Goal: Task Accomplishment & Management: Manage account settings

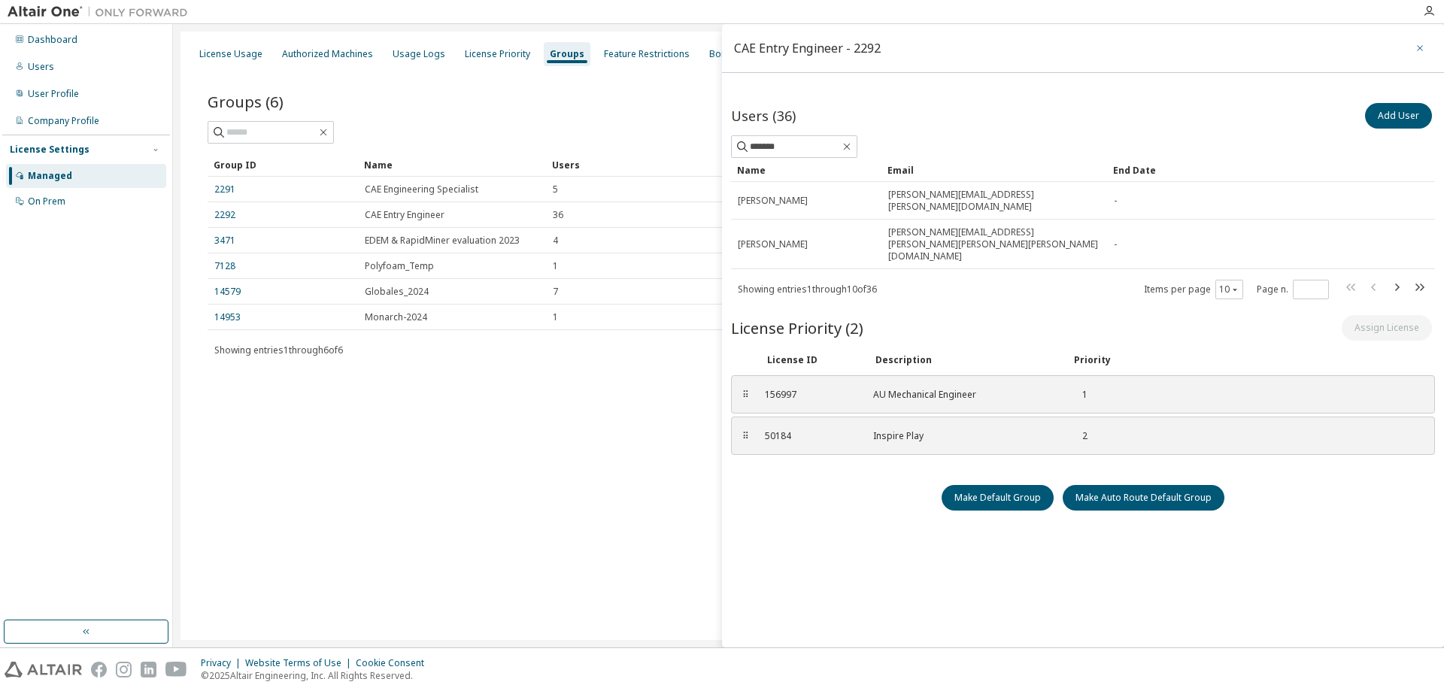
click at [1415, 44] on icon "button" at bounding box center [1420, 48] width 11 height 12
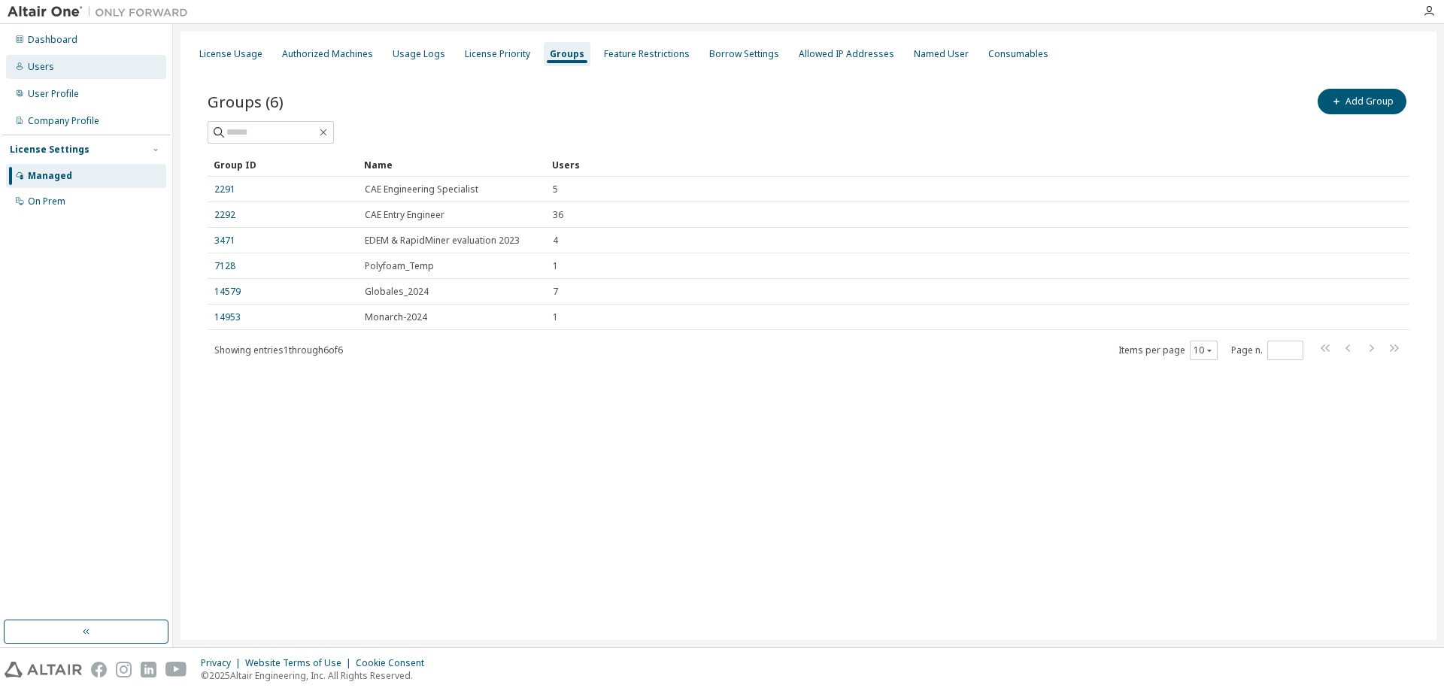
click at [35, 64] on div "Users" at bounding box center [41, 67] width 26 height 12
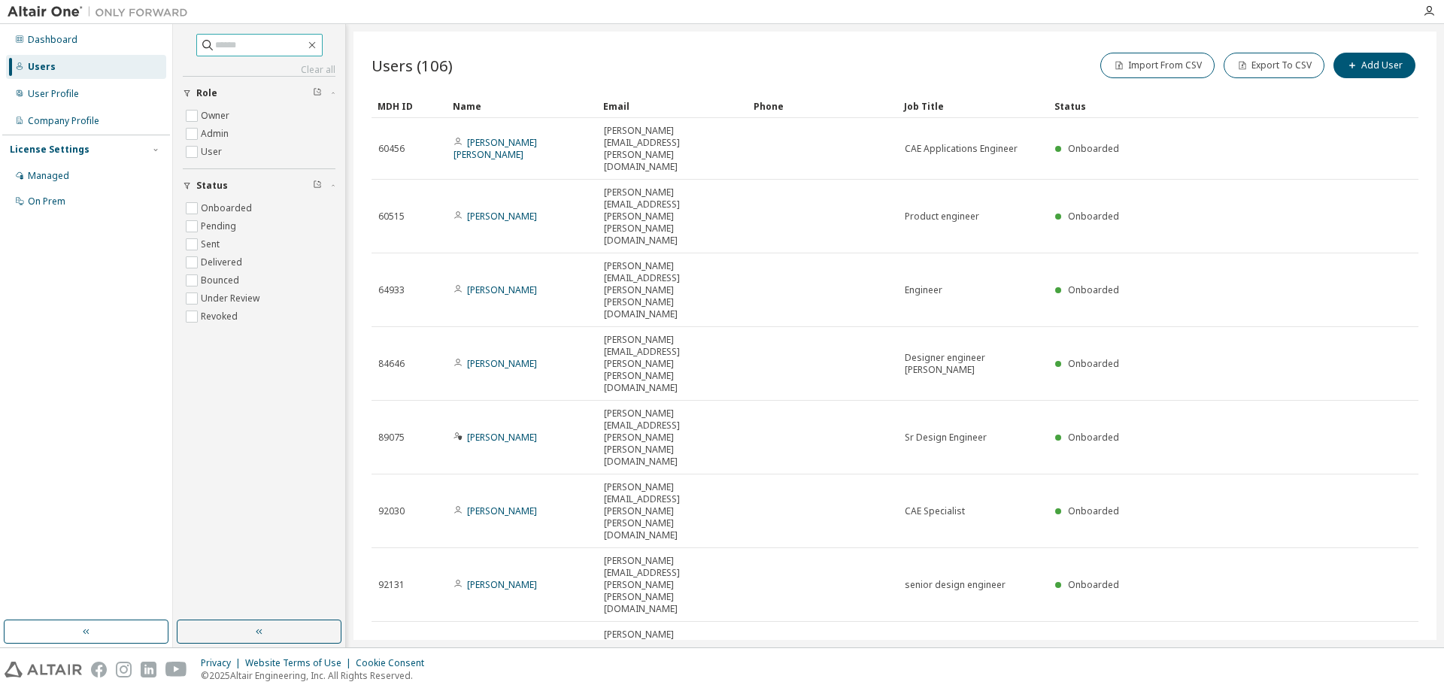
click at [230, 50] on input "text" at bounding box center [260, 45] width 90 height 15
type input "*******"
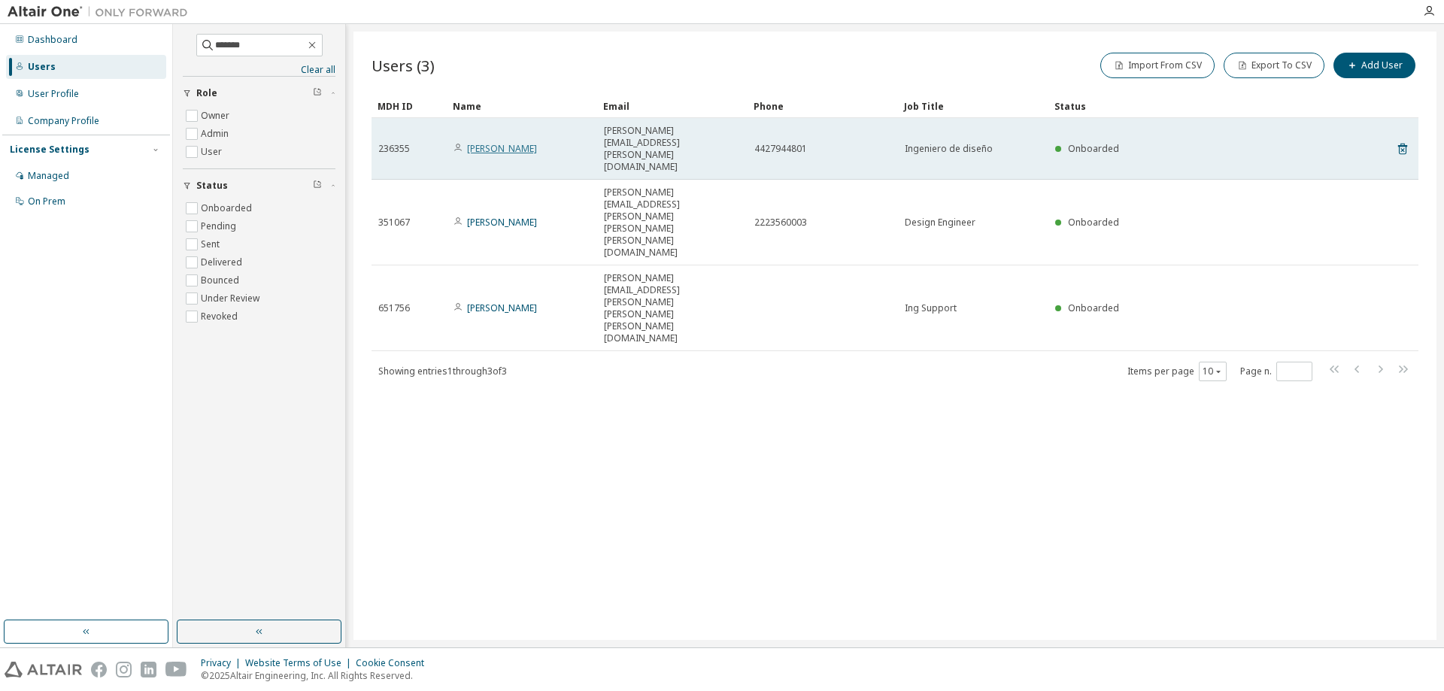
click at [499, 142] on link "[PERSON_NAME]" at bounding box center [502, 148] width 70 height 13
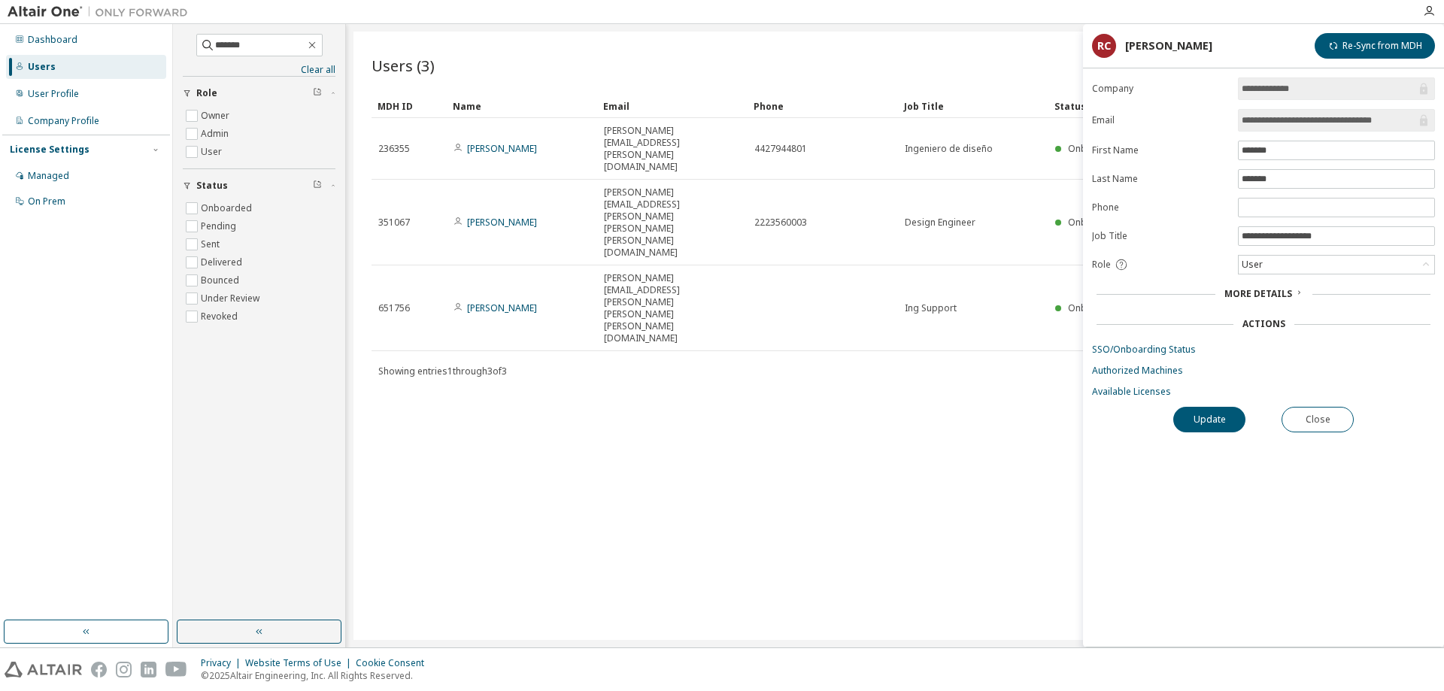
click at [1294, 296] on icon at bounding box center [1298, 292] width 9 height 9
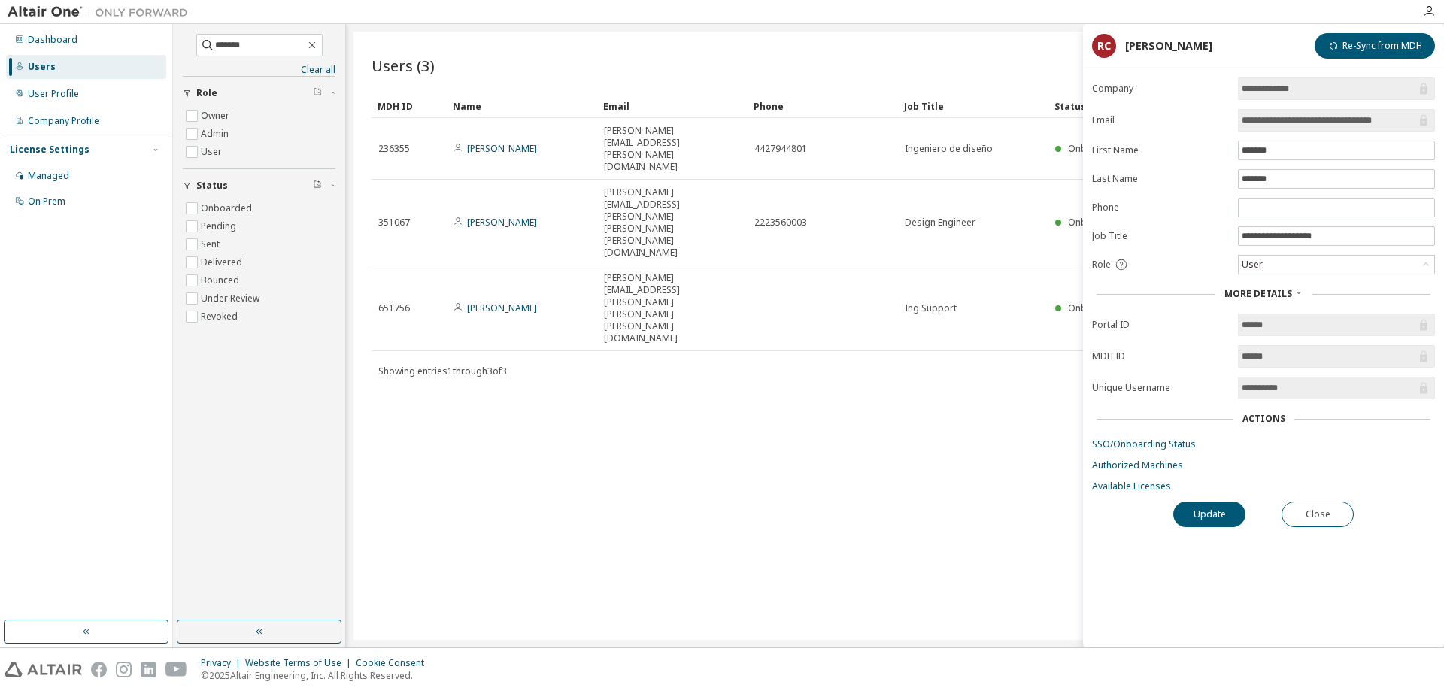
click at [1167, 451] on form "**********" at bounding box center [1263, 284] width 343 height 415
click at [1153, 484] on link "Available Licenses" at bounding box center [1263, 487] width 343 height 12
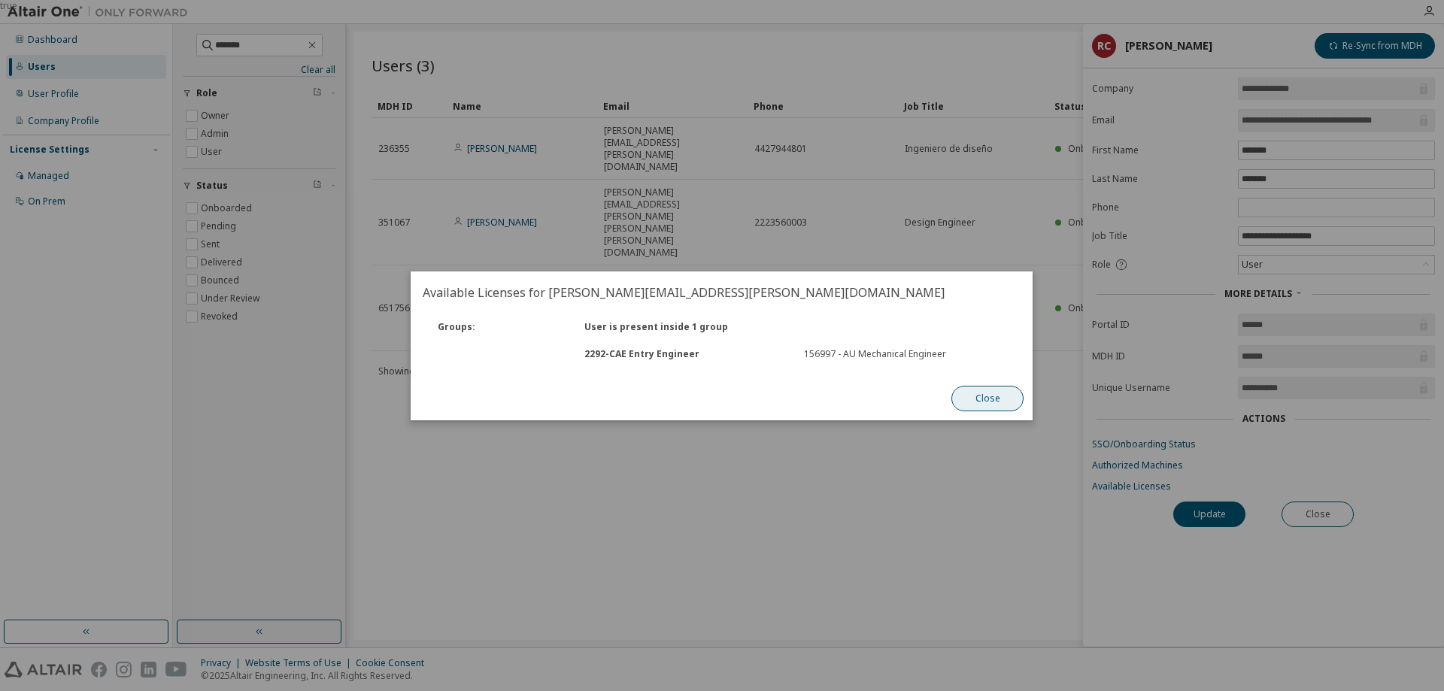
click at [987, 402] on button "Close" at bounding box center [988, 399] width 72 height 26
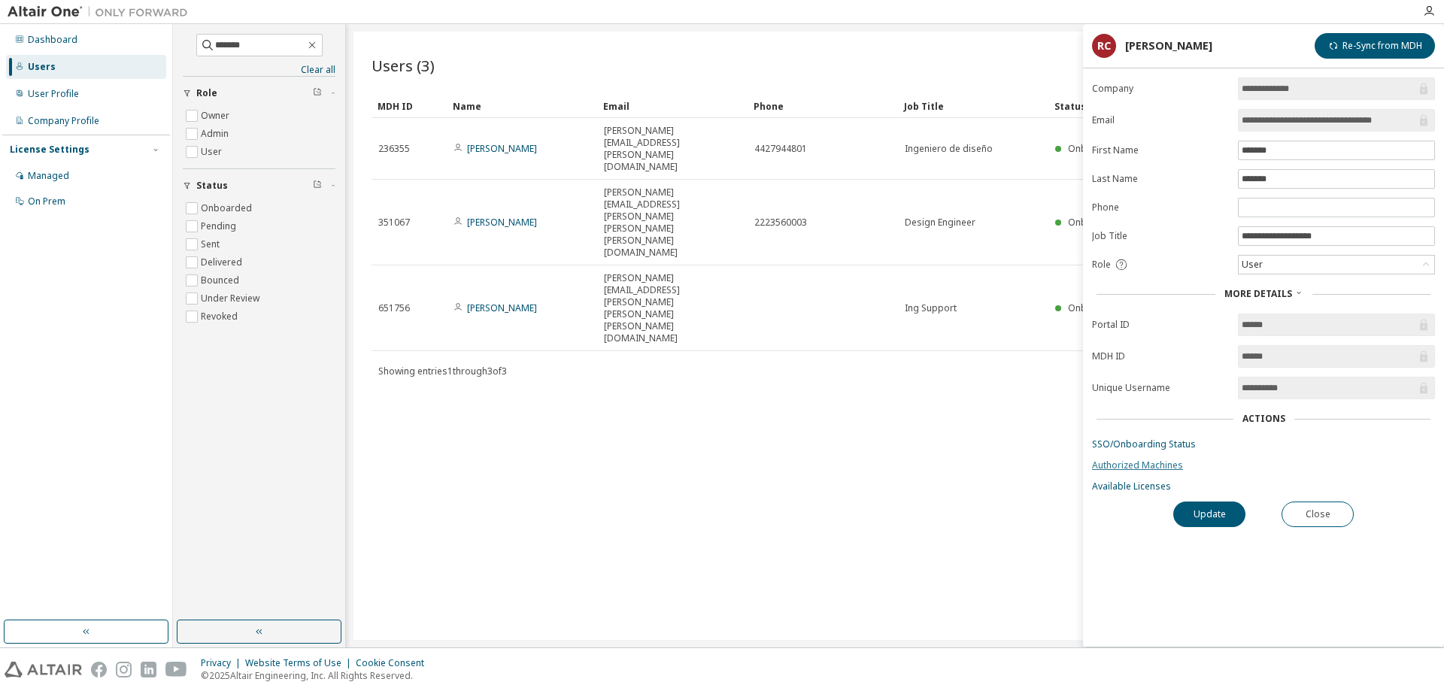
click at [1149, 467] on link "Authorized Machines" at bounding box center [1263, 466] width 343 height 12
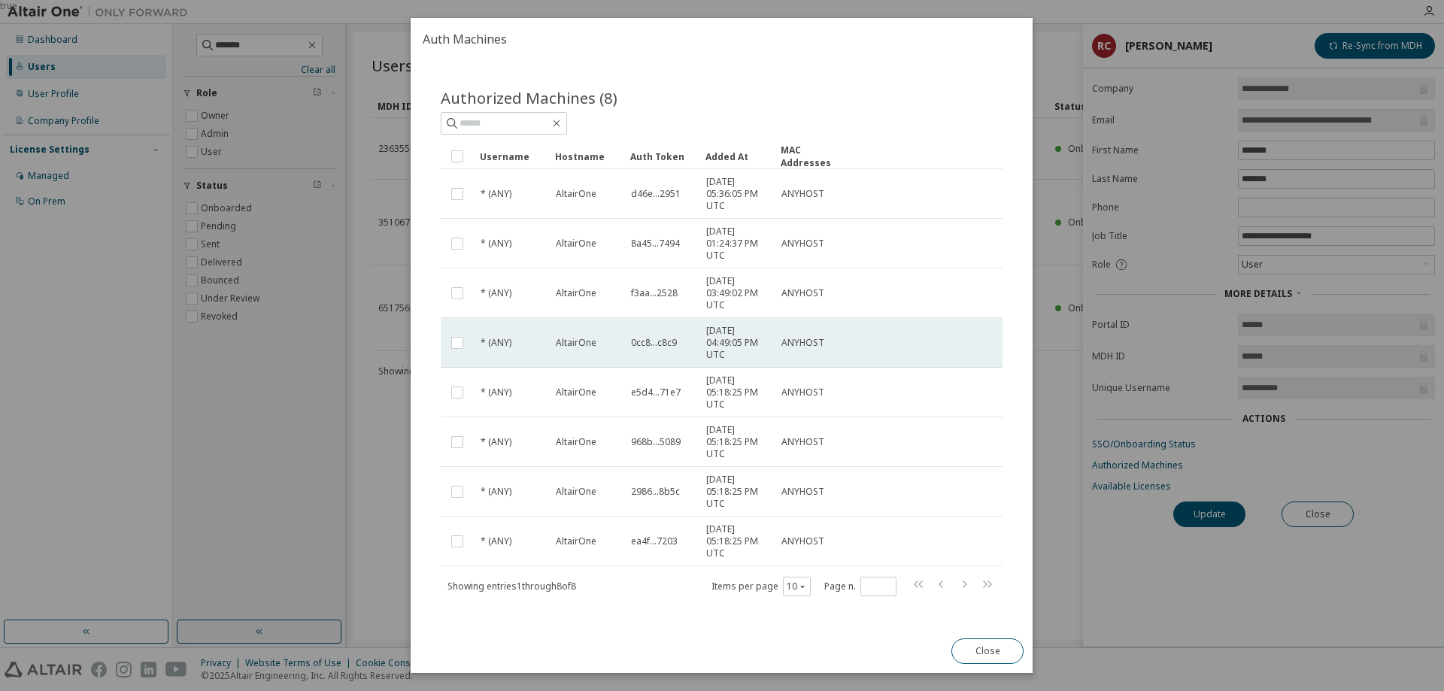
scroll to position [25, 0]
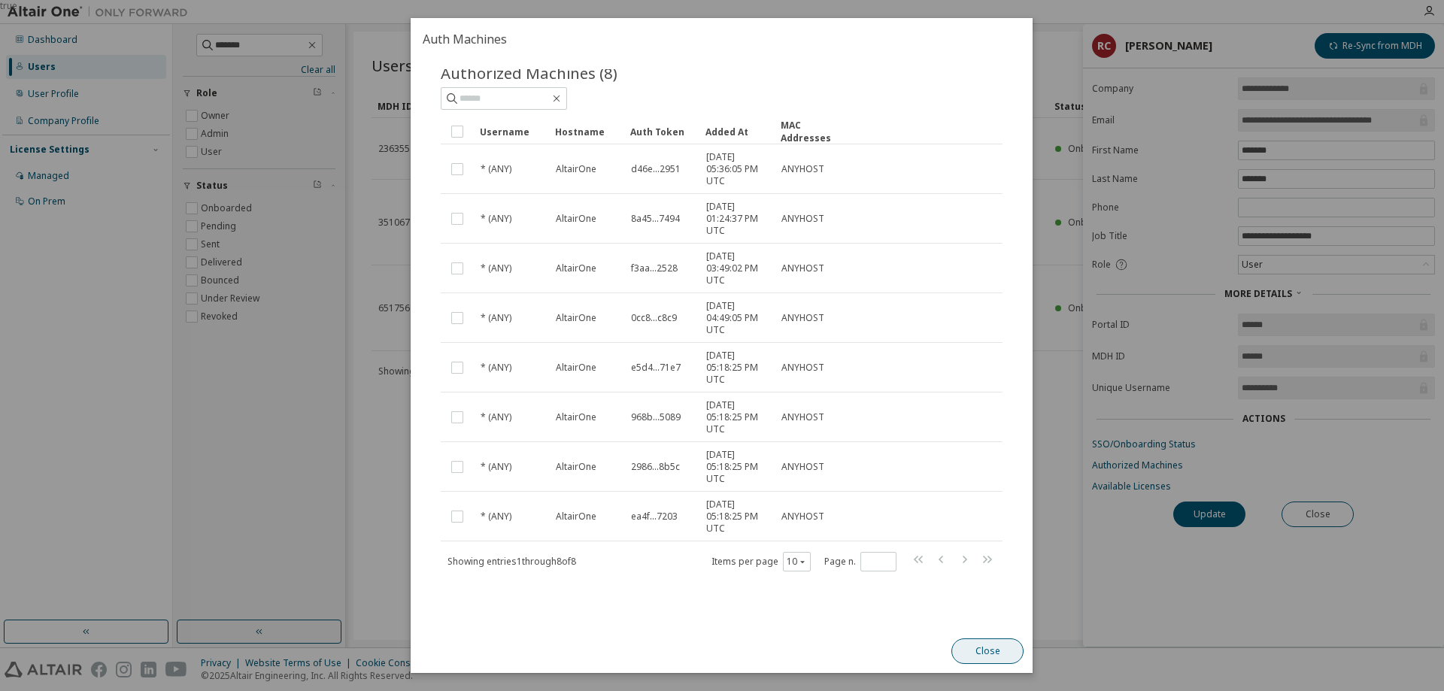
click at [984, 653] on button "Close" at bounding box center [988, 652] width 72 height 26
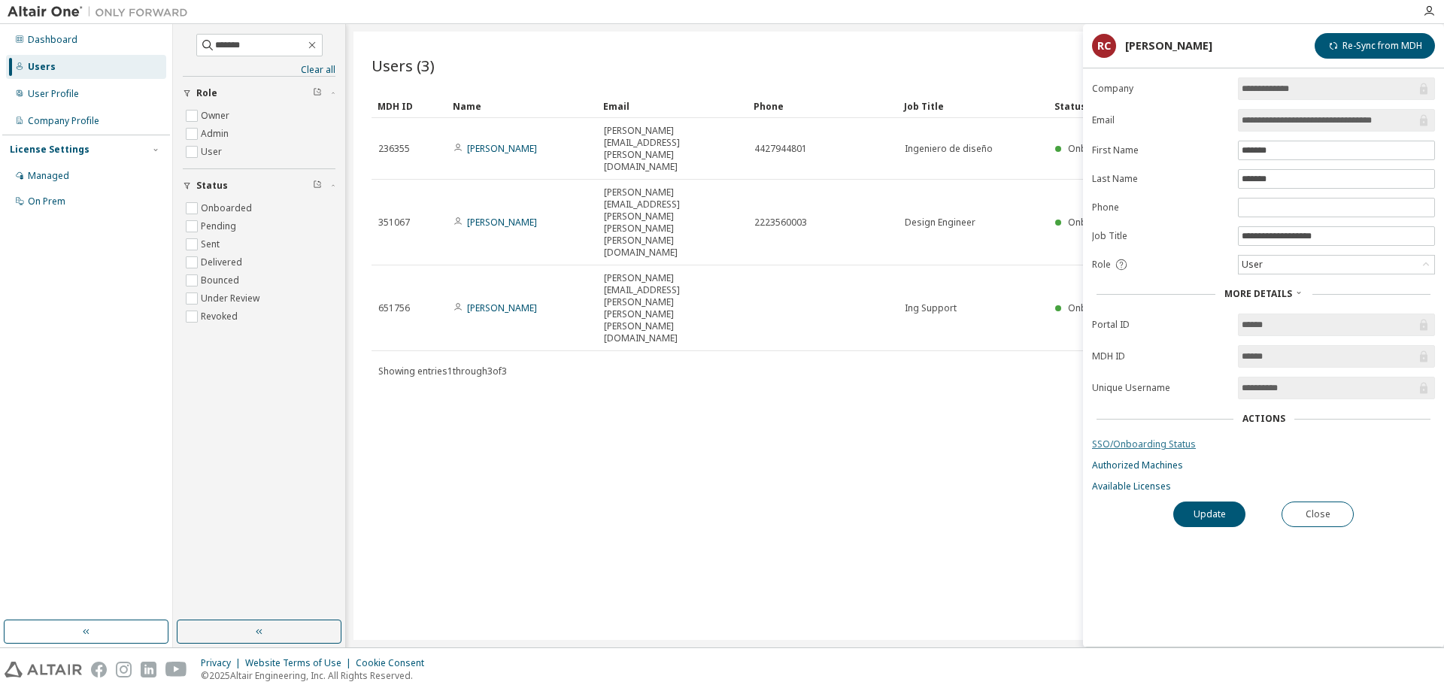
click at [1127, 446] on link "SSO/Onboarding Status" at bounding box center [1263, 445] width 343 height 12
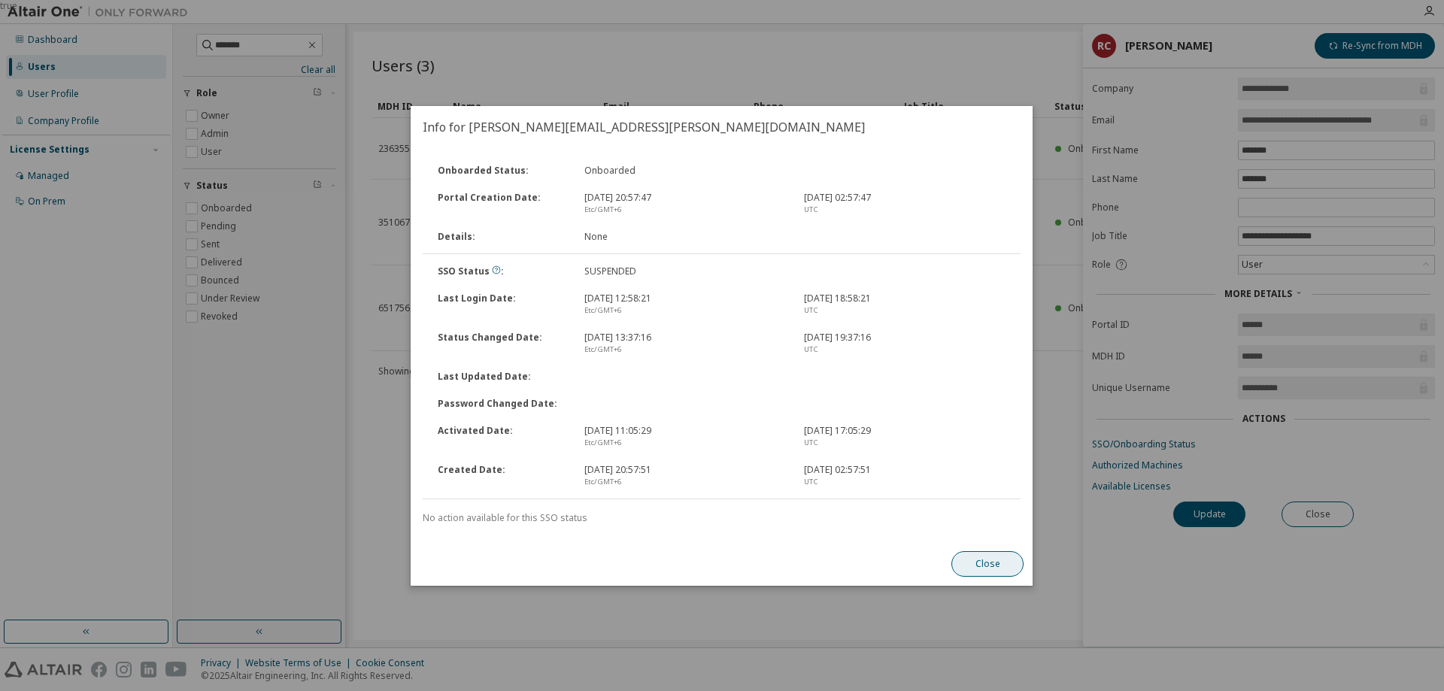
click at [988, 568] on button "Close" at bounding box center [988, 564] width 72 height 26
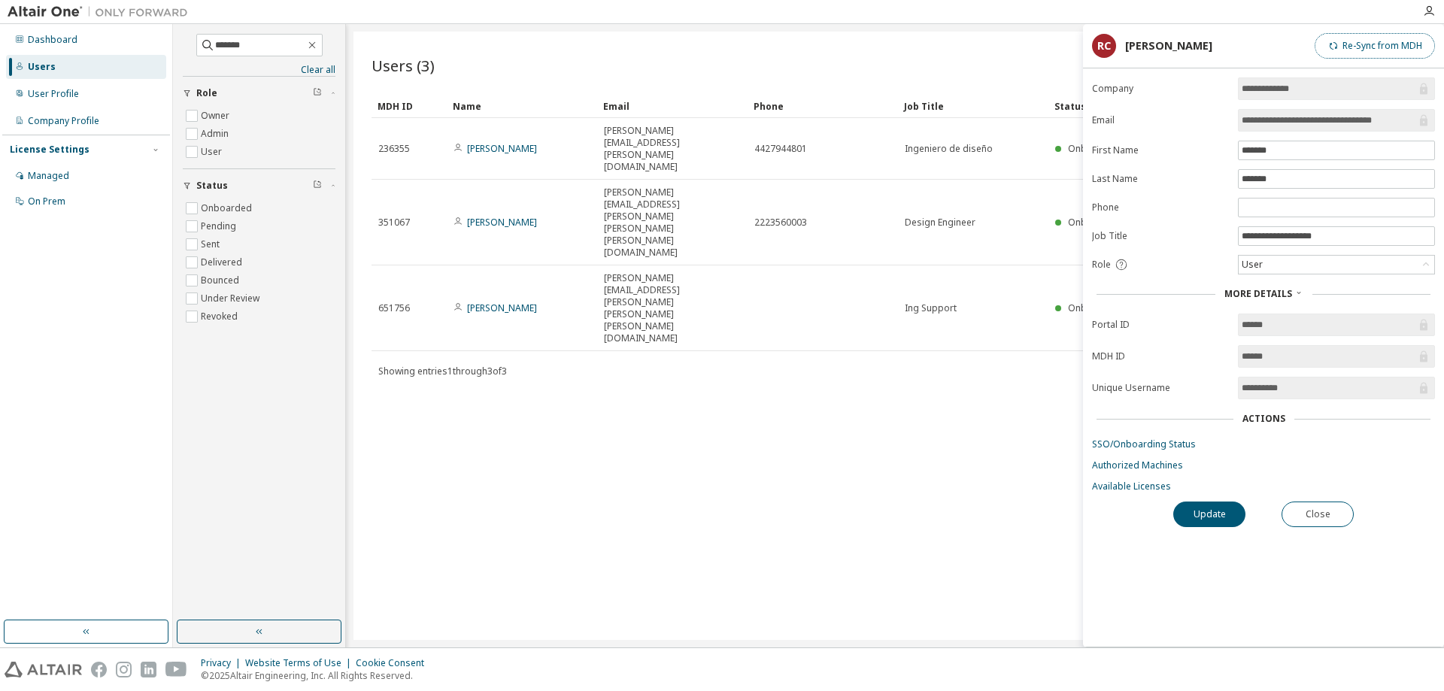
click at [1361, 38] on button "Re-Sync from MDH" at bounding box center [1375, 46] width 120 height 26
click at [1148, 445] on link "SSO/Onboarding Status" at bounding box center [1263, 445] width 343 height 12
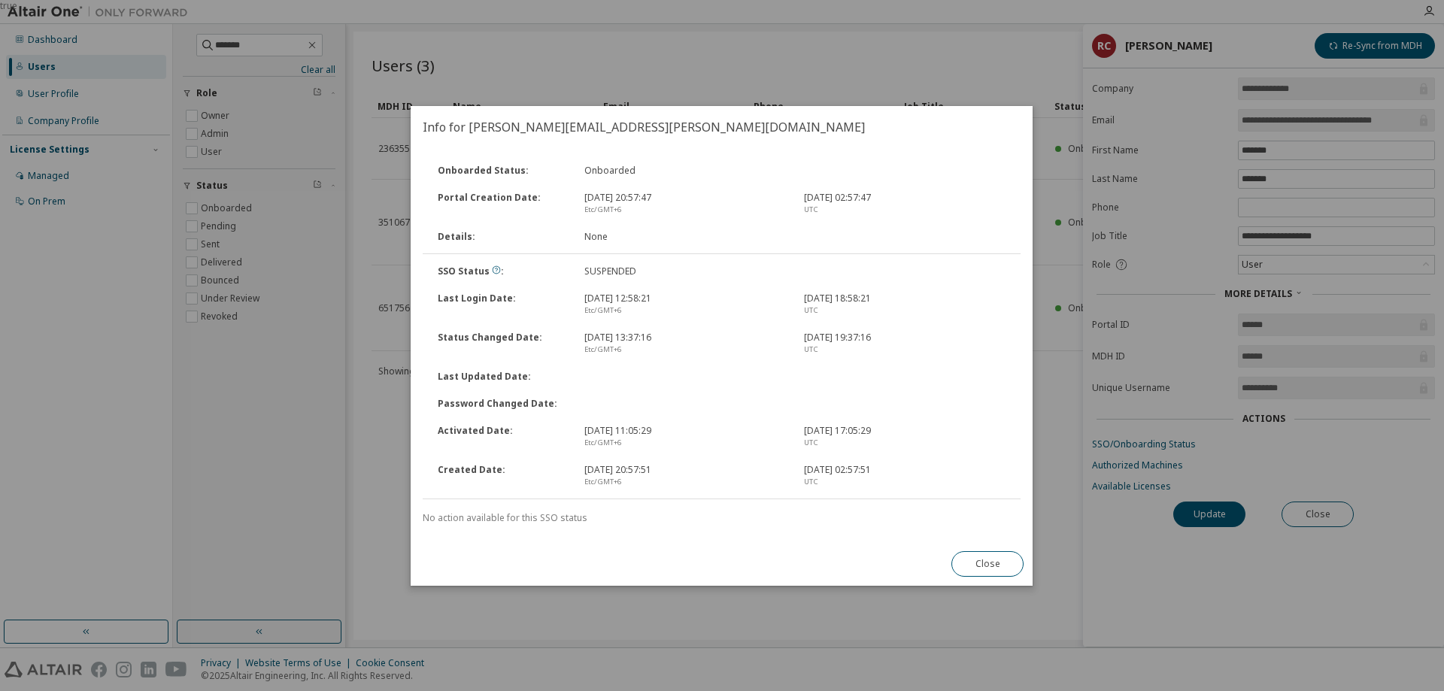
click at [1182, 521] on div "true" at bounding box center [722, 345] width 1444 height 691
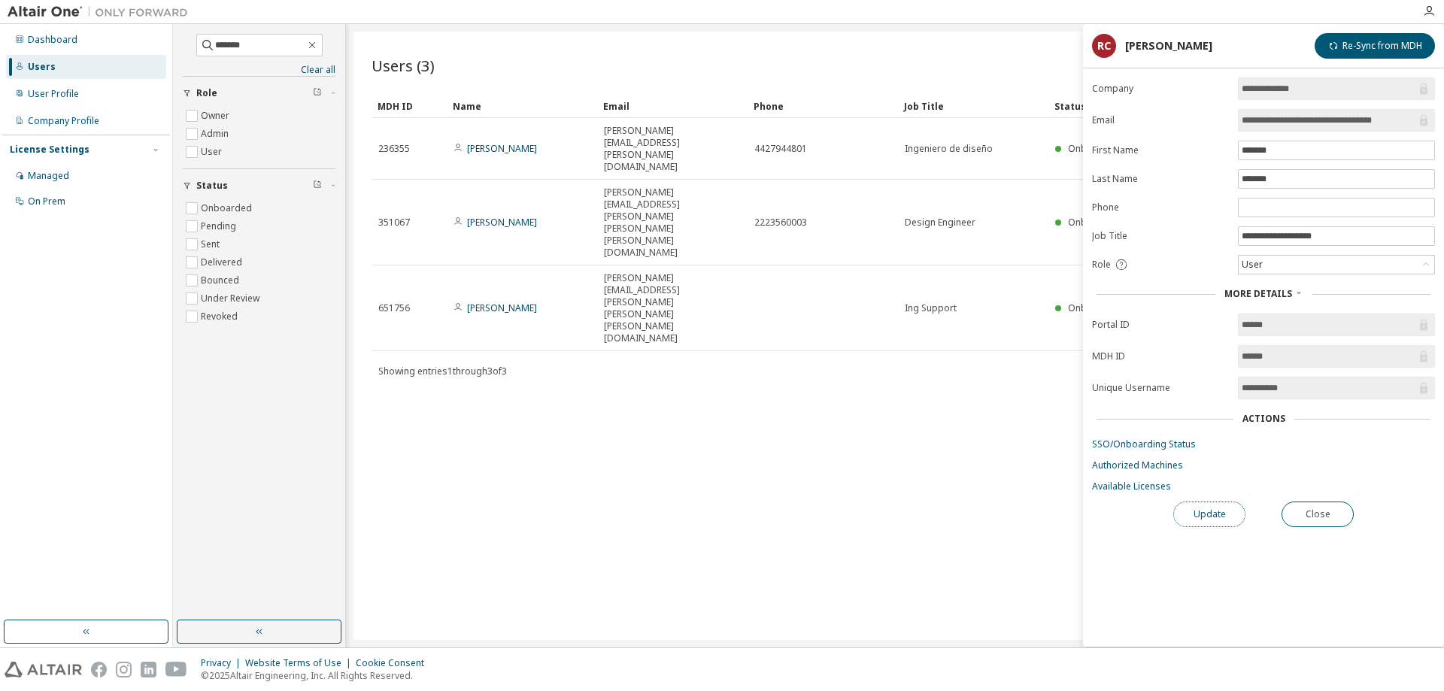
click at [1210, 516] on button "Update" at bounding box center [1209, 515] width 72 height 26
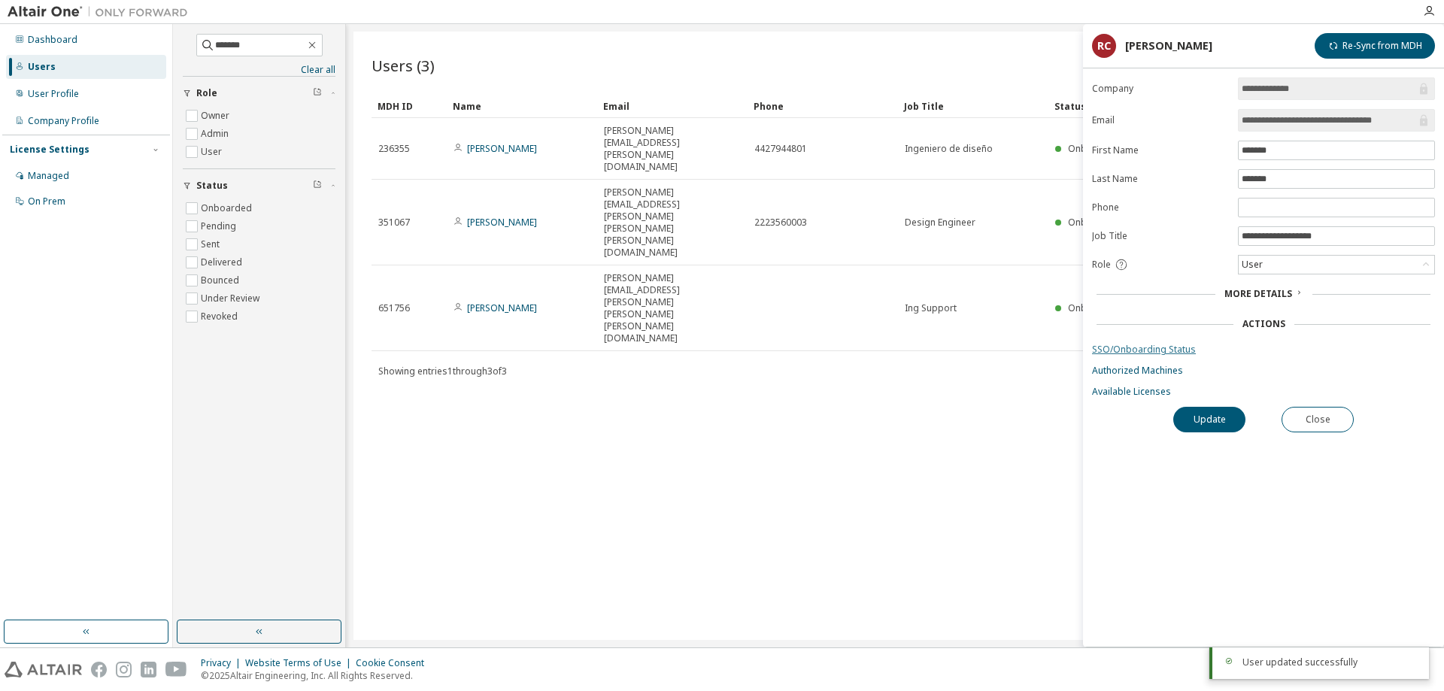
click at [1112, 351] on link "SSO/Onboarding Status" at bounding box center [1263, 350] width 343 height 12
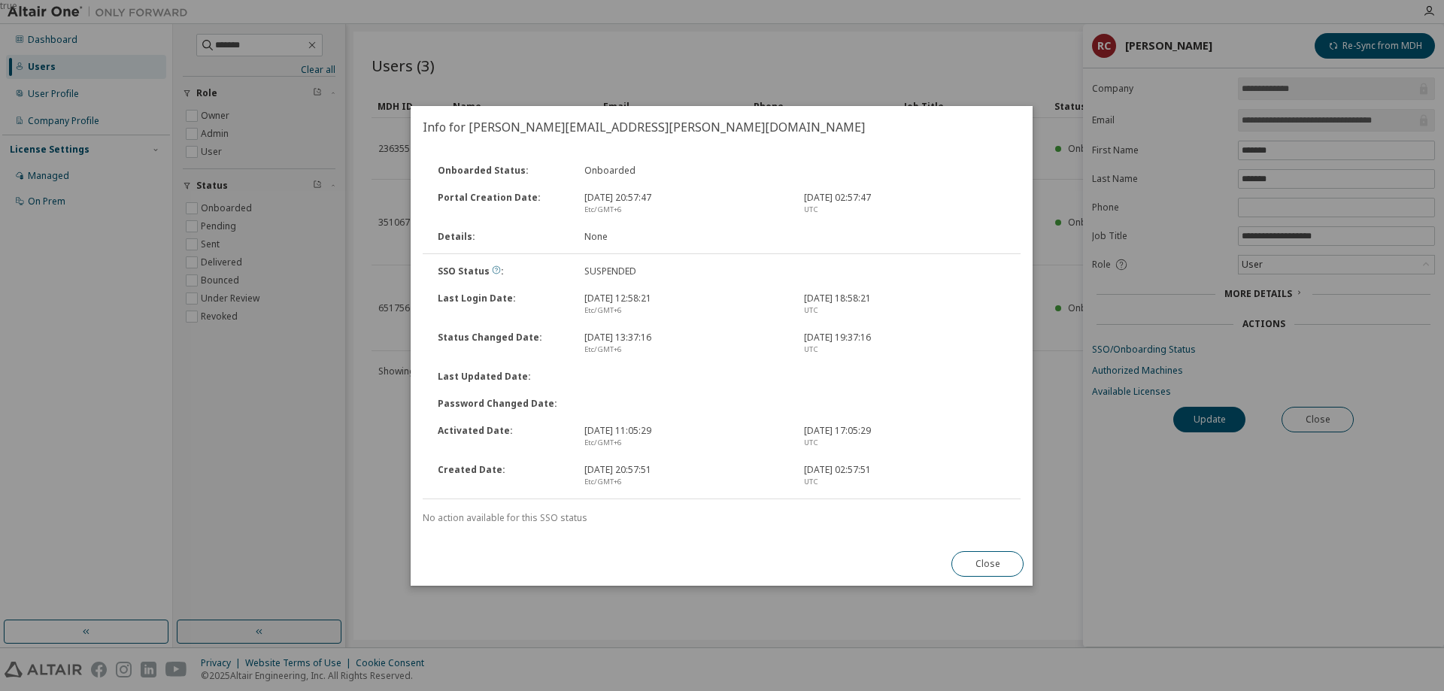
click at [492, 273] on icon at bounding box center [496, 270] width 9 height 9
click at [994, 564] on button "Close" at bounding box center [988, 564] width 72 height 26
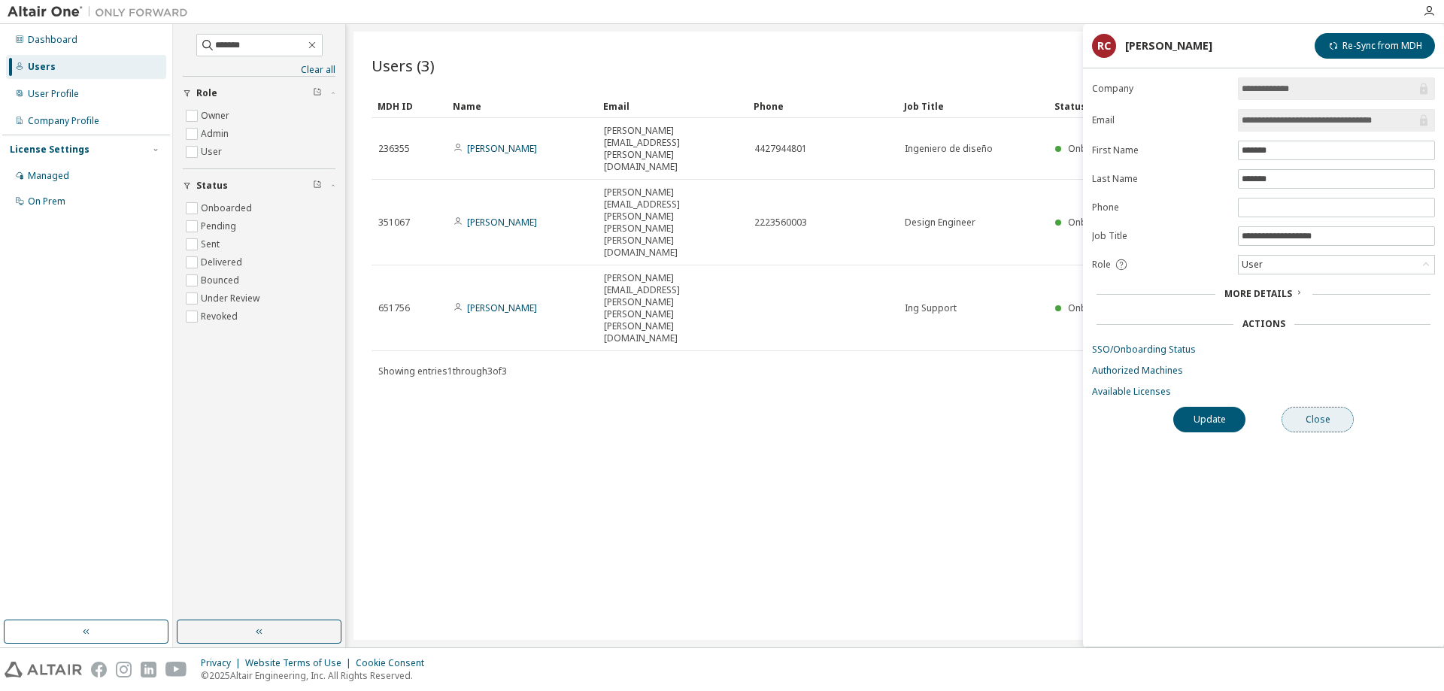
click at [1321, 414] on button "Close" at bounding box center [1318, 420] width 72 height 26
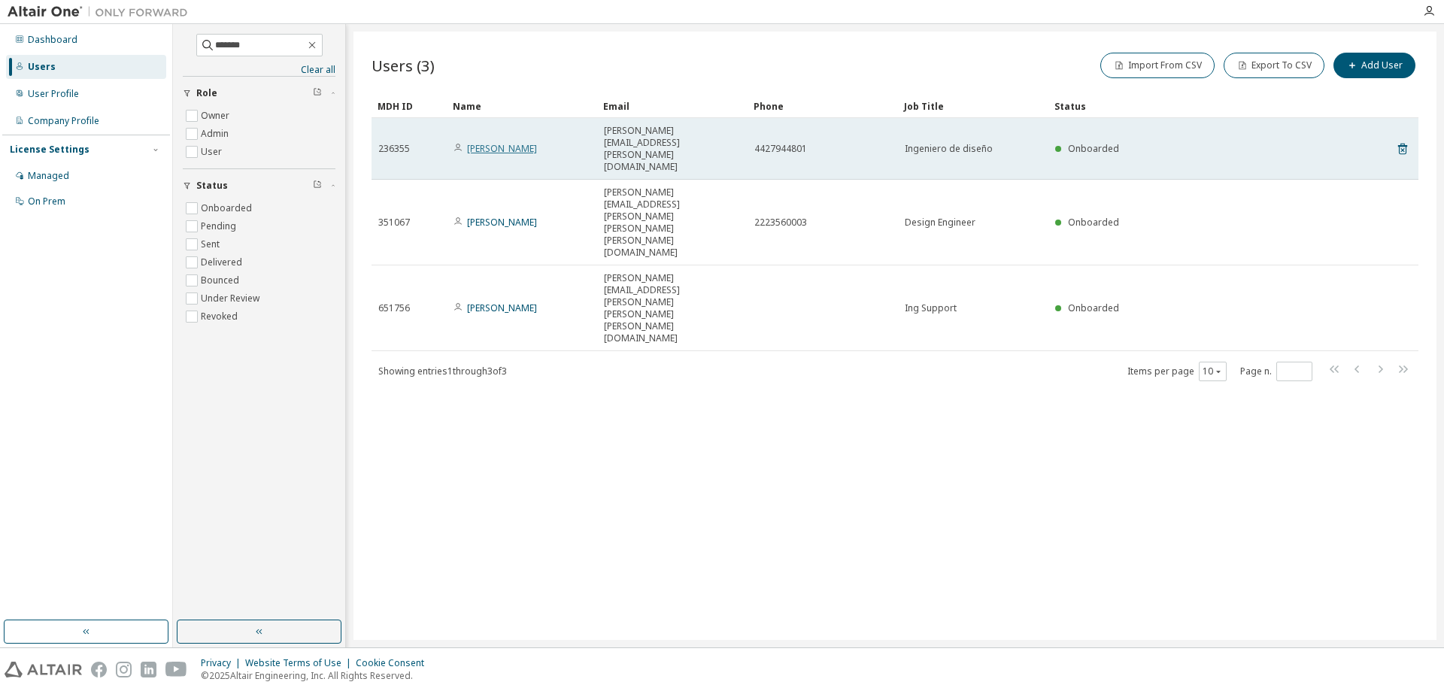
click at [492, 142] on link "[PERSON_NAME]" at bounding box center [502, 148] width 70 height 13
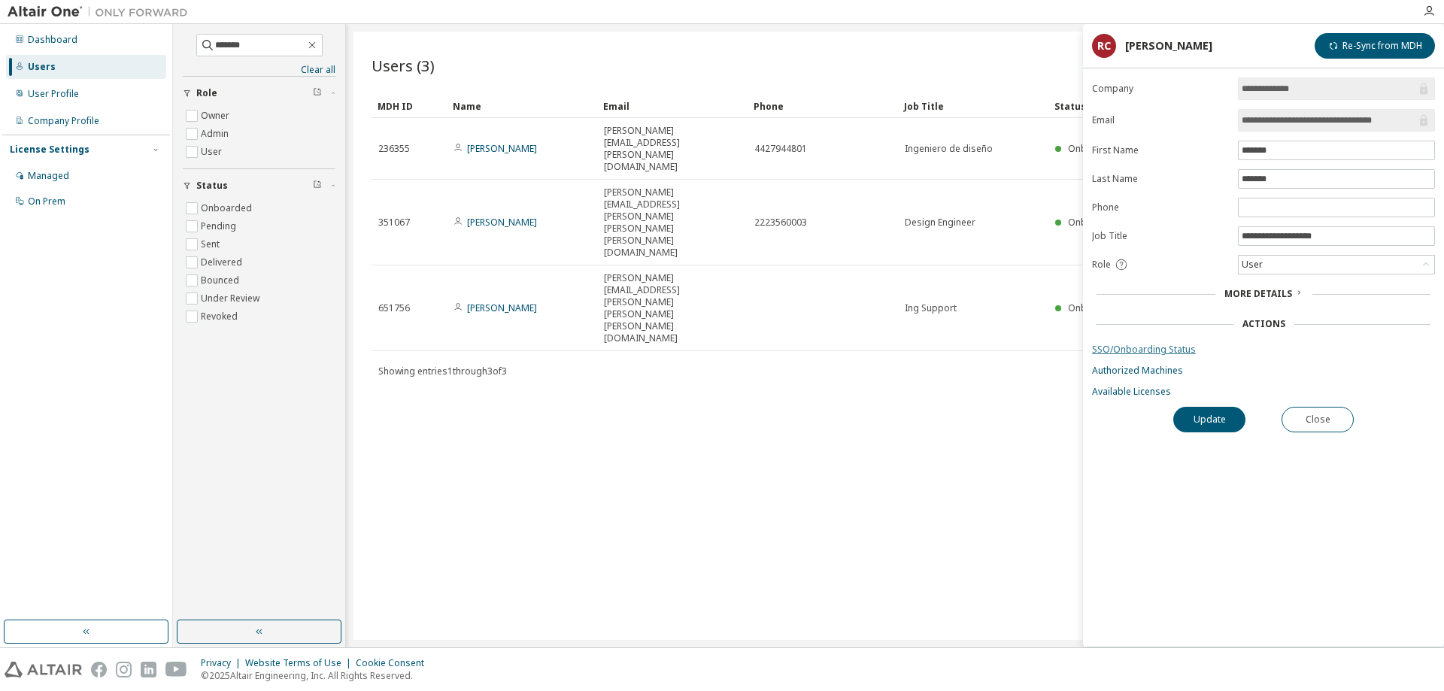
click at [1136, 350] on link "SSO/Onboarding Status" at bounding box center [1263, 350] width 343 height 12
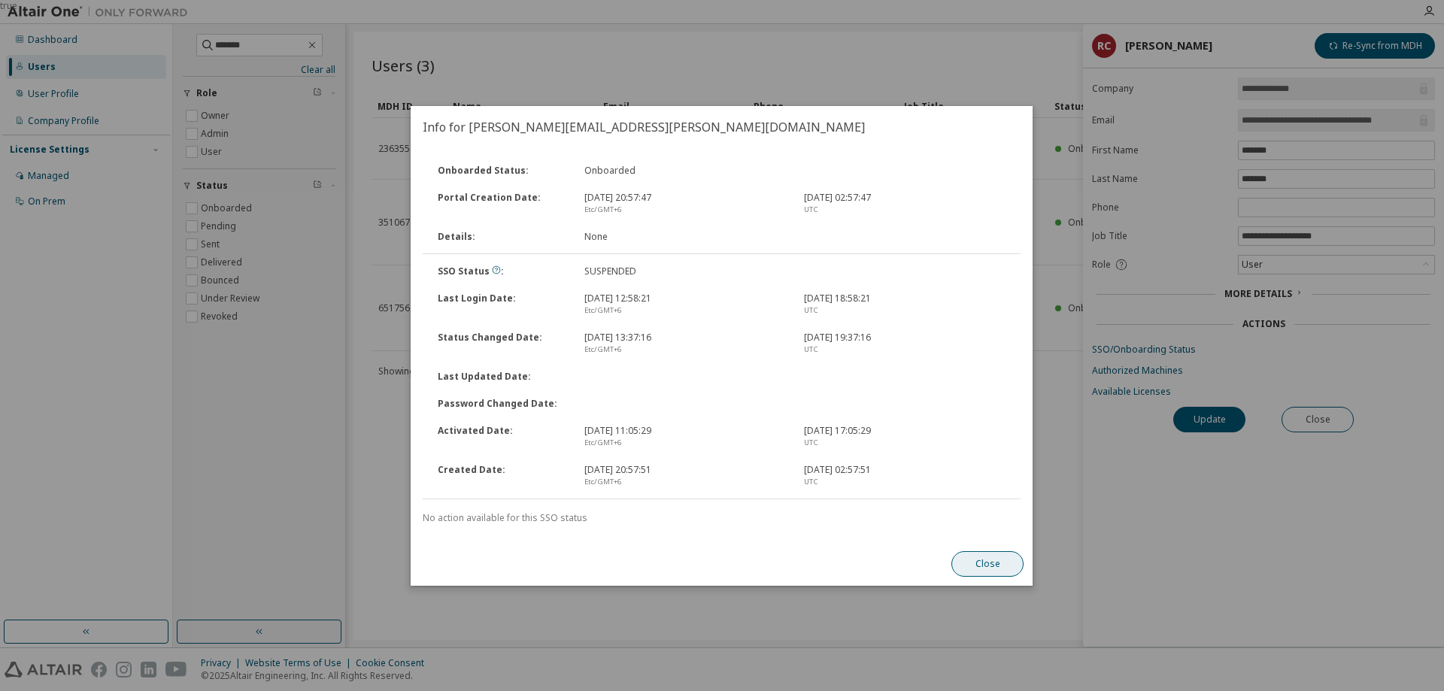
click at [984, 565] on button "Close" at bounding box center [988, 564] width 72 height 26
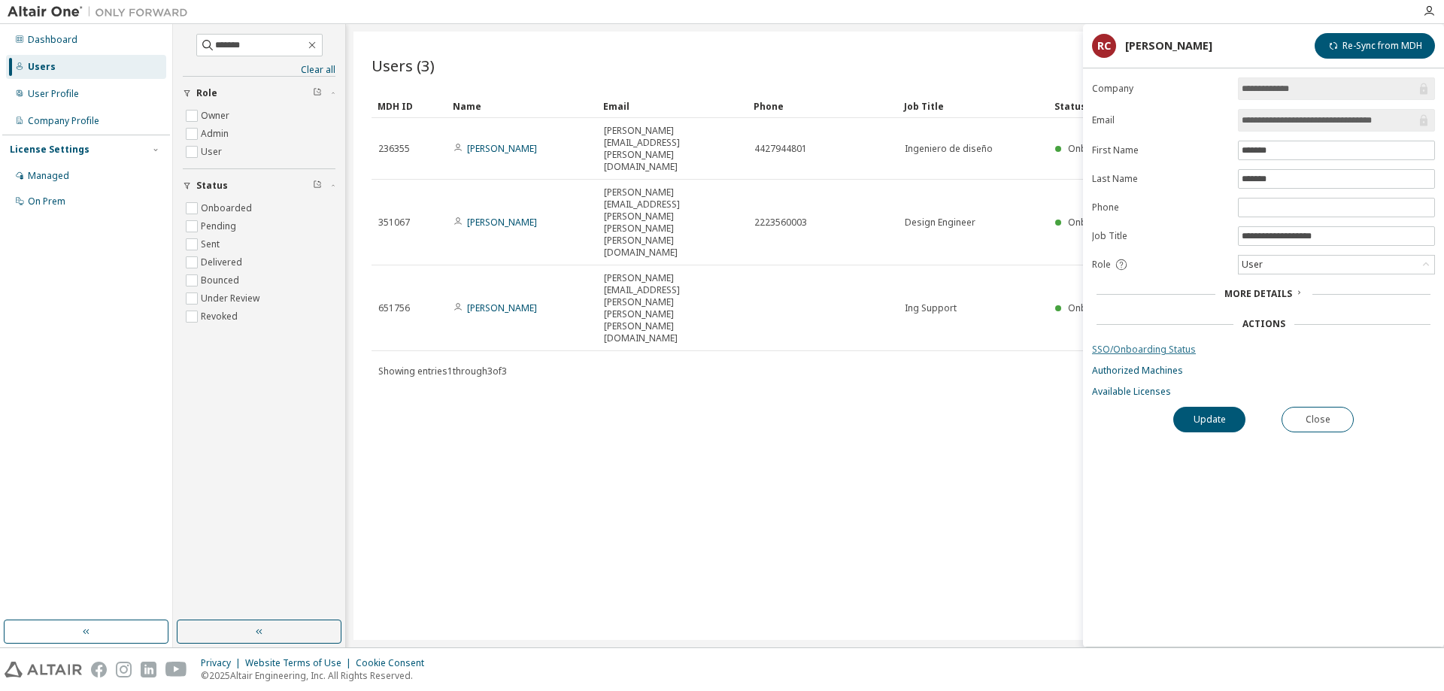
click at [1137, 349] on link "SSO/Onboarding Status" at bounding box center [1263, 350] width 343 height 12
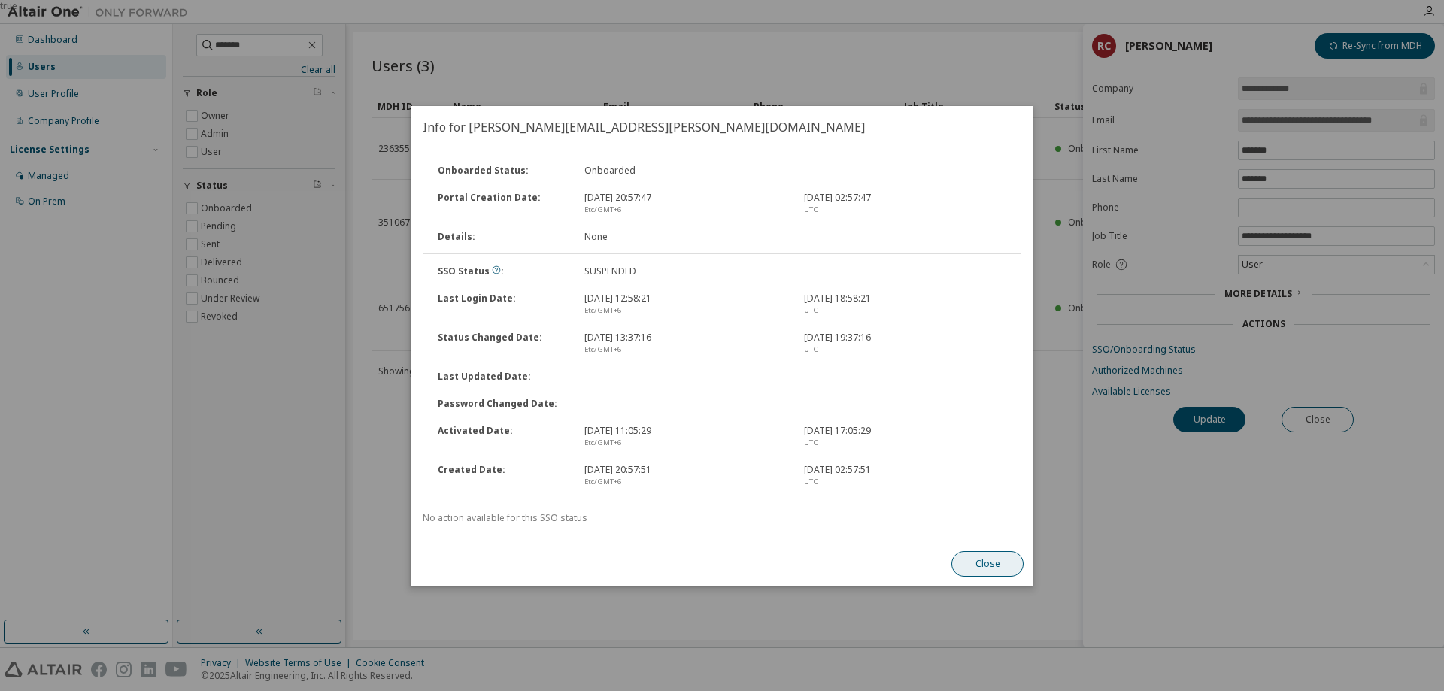
click at [983, 560] on button "Close" at bounding box center [988, 564] width 72 height 26
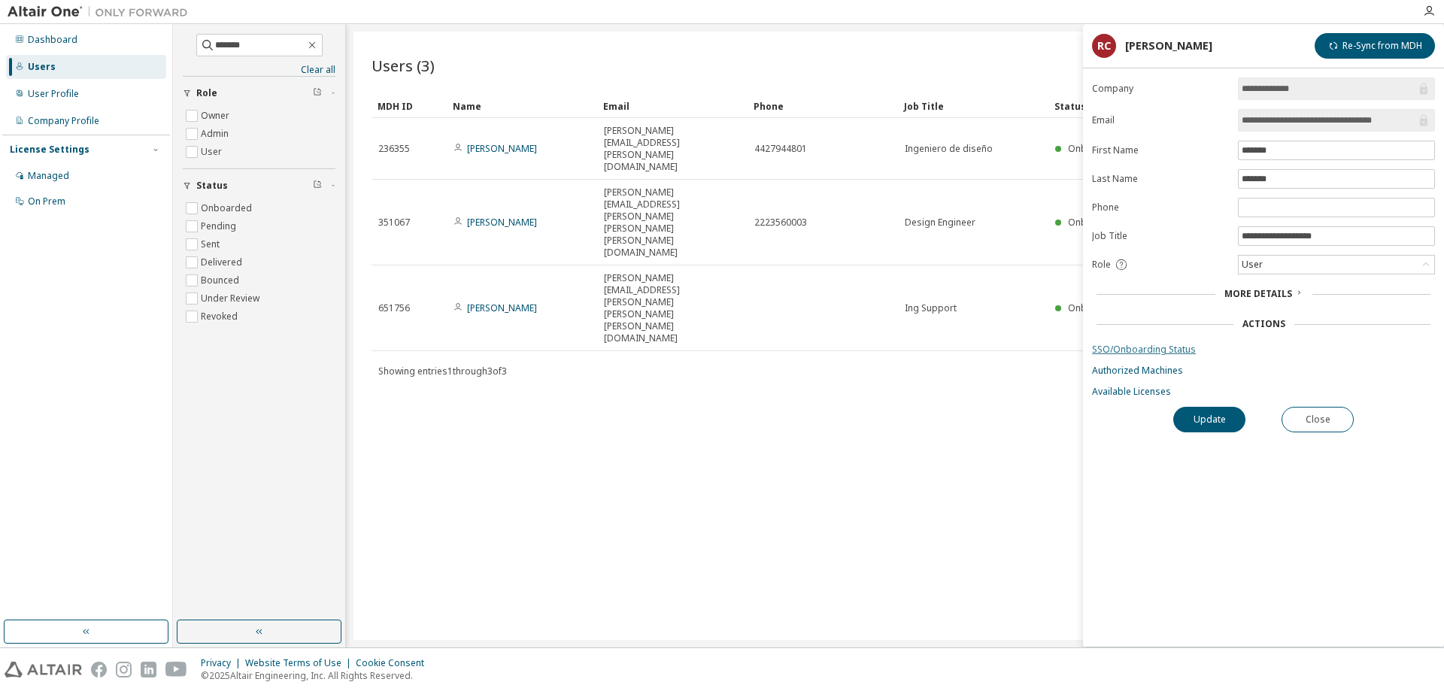
click at [1127, 351] on link "SSO/Onboarding Status" at bounding box center [1263, 350] width 343 height 12
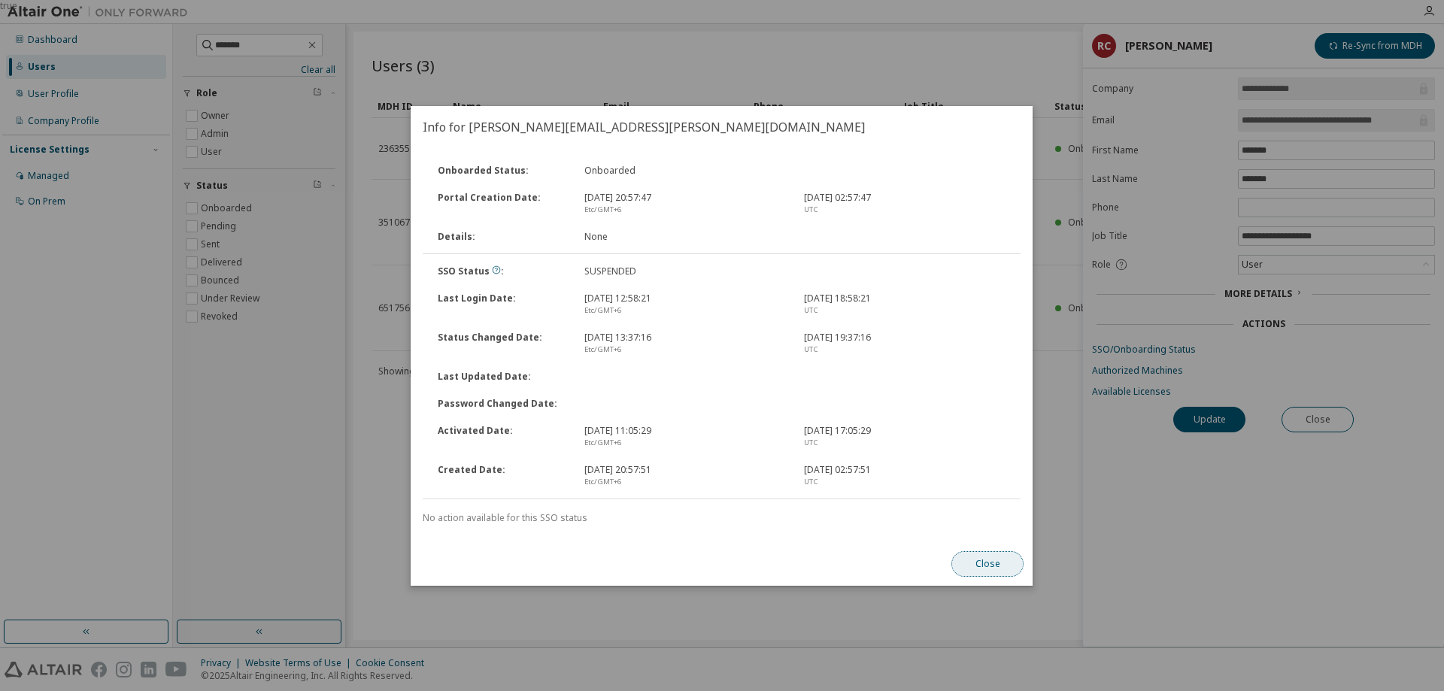
click at [978, 563] on button "Close" at bounding box center [988, 564] width 72 height 26
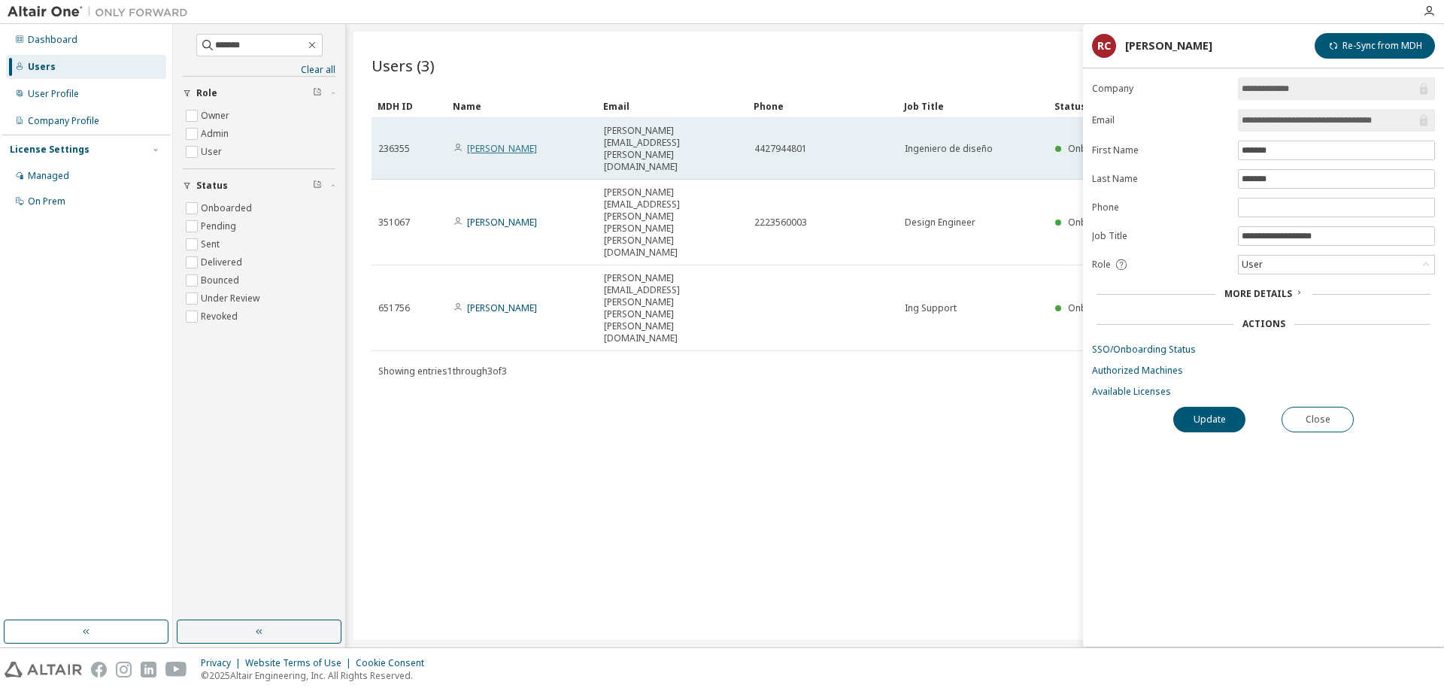
click at [497, 142] on link "[PERSON_NAME]" at bounding box center [502, 148] width 70 height 13
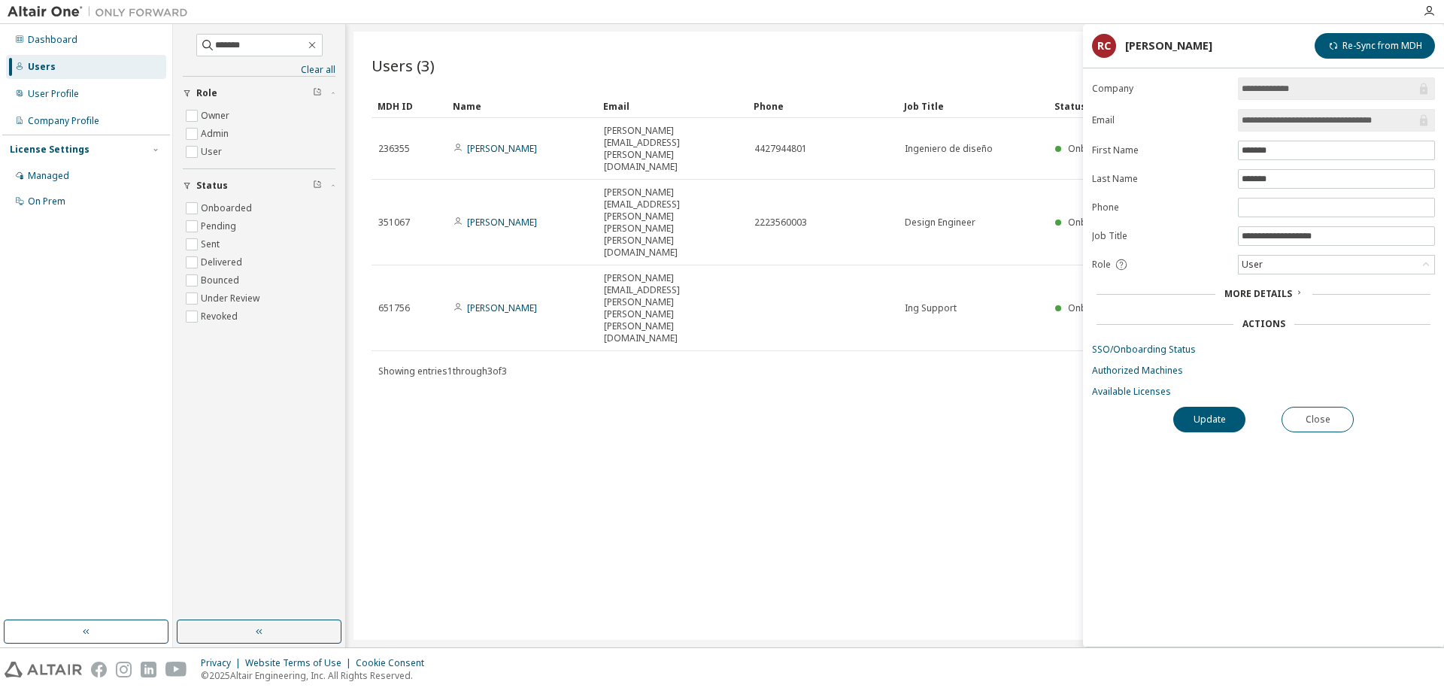
click at [39, 68] on div "Users" at bounding box center [42, 67] width 28 height 12
click at [1320, 424] on button "Close" at bounding box center [1318, 420] width 72 height 26
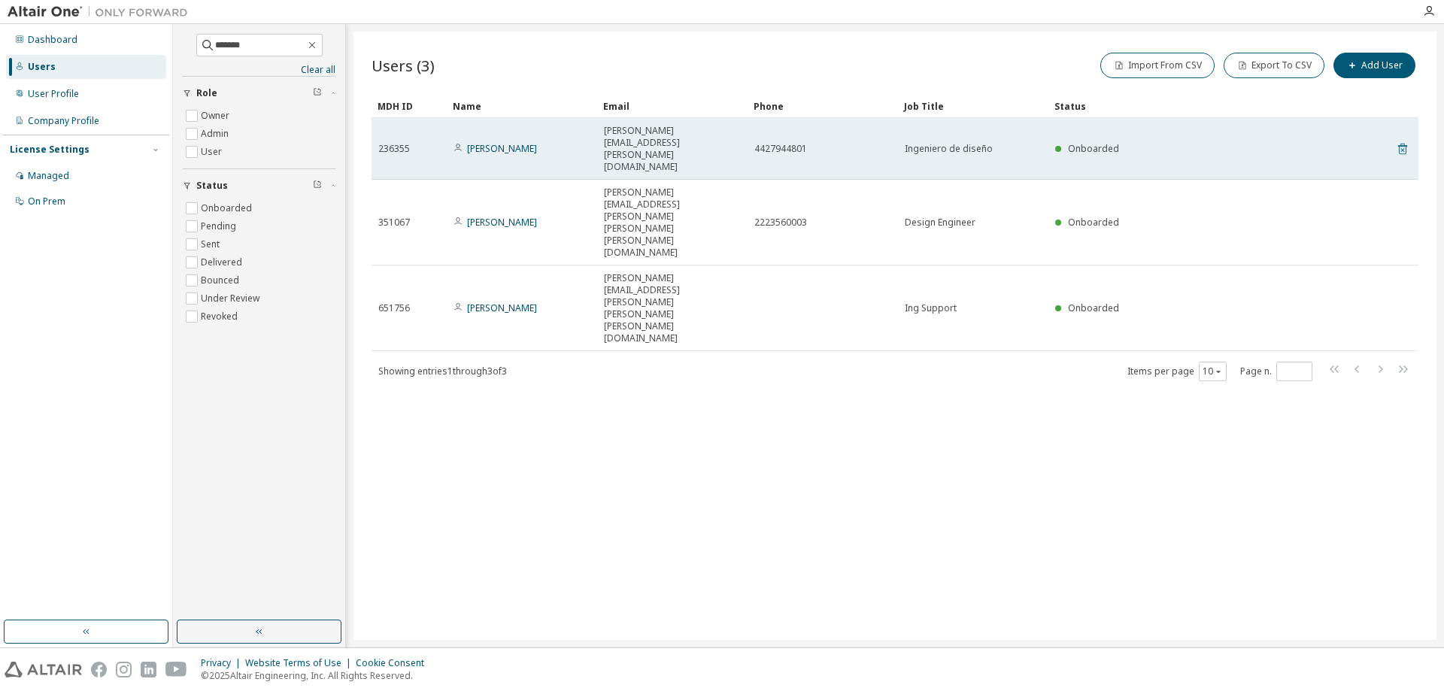
click at [1401, 140] on icon at bounding box center [1403, 149] width 14 height 18
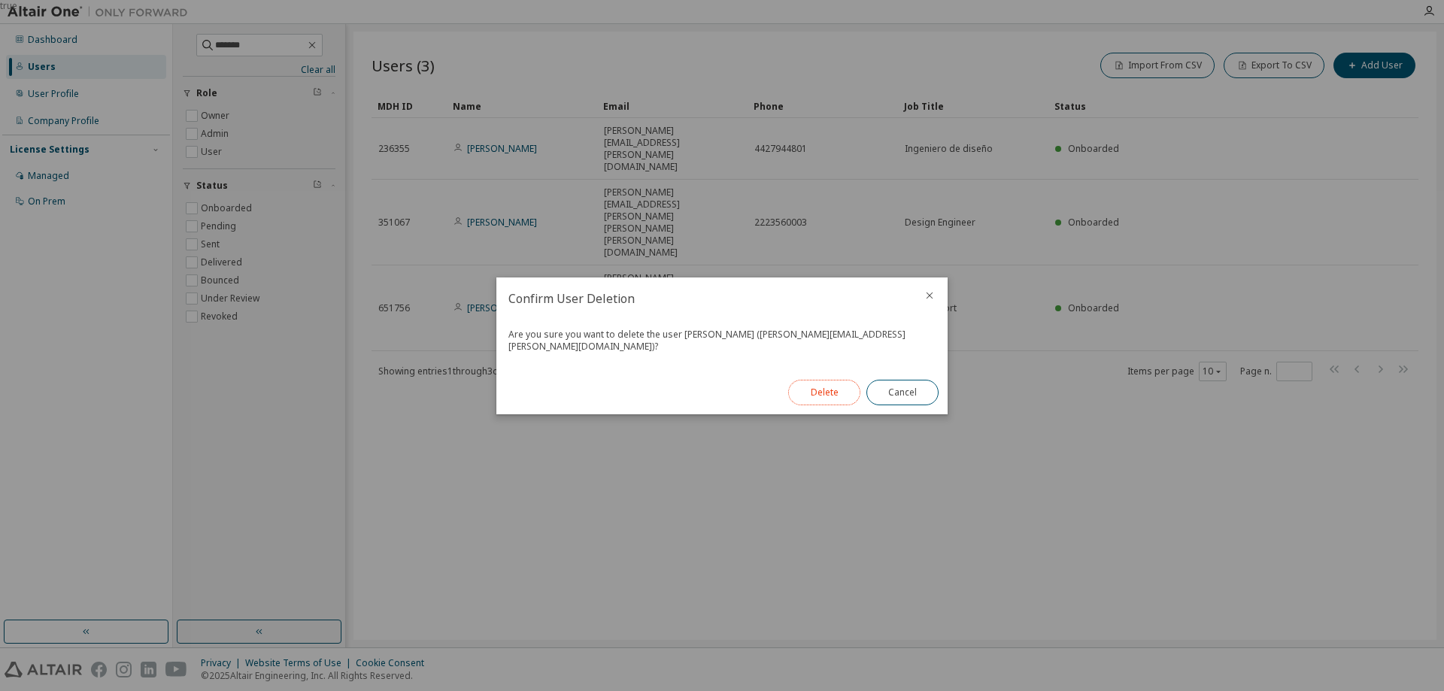
click at [831, 393] on button "Delete" at bounding box center [824, 393] width 72 height 26
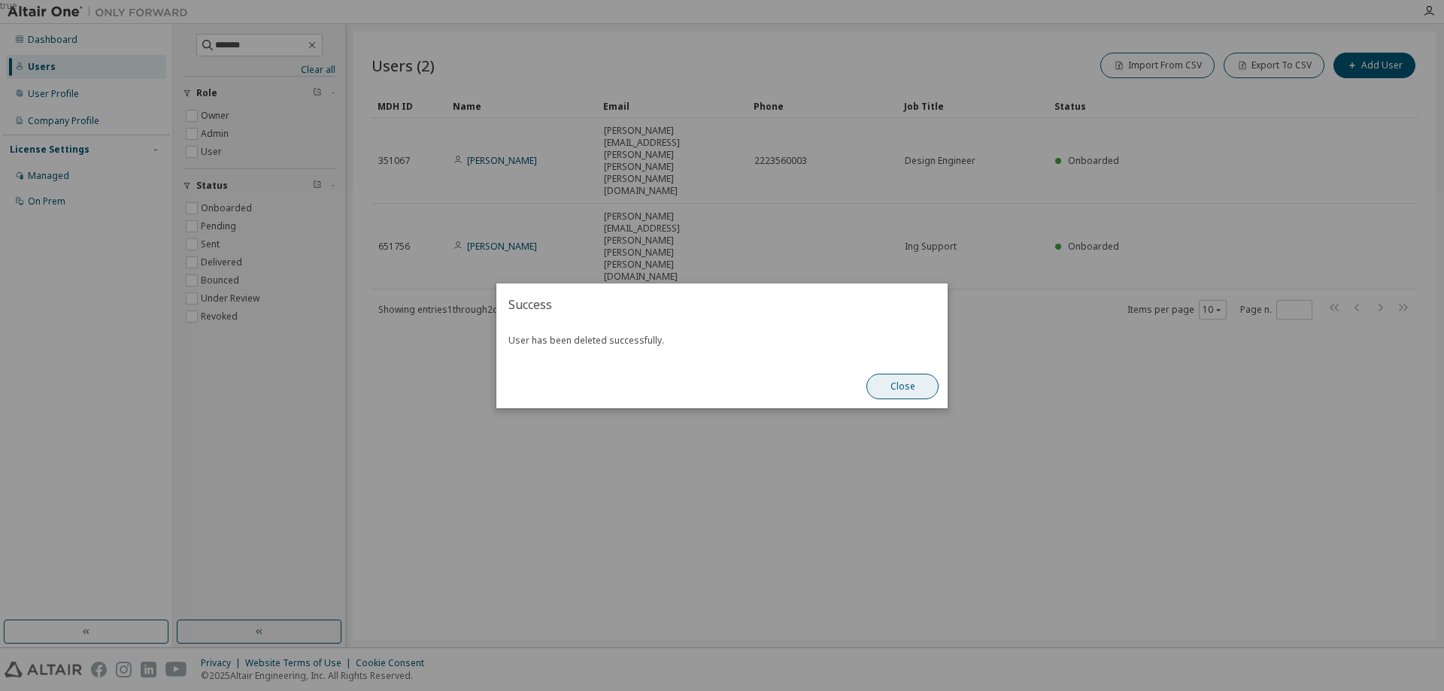
click at [929, 386] on button "Close" at bounding box center [902, 387] width 72 height 26
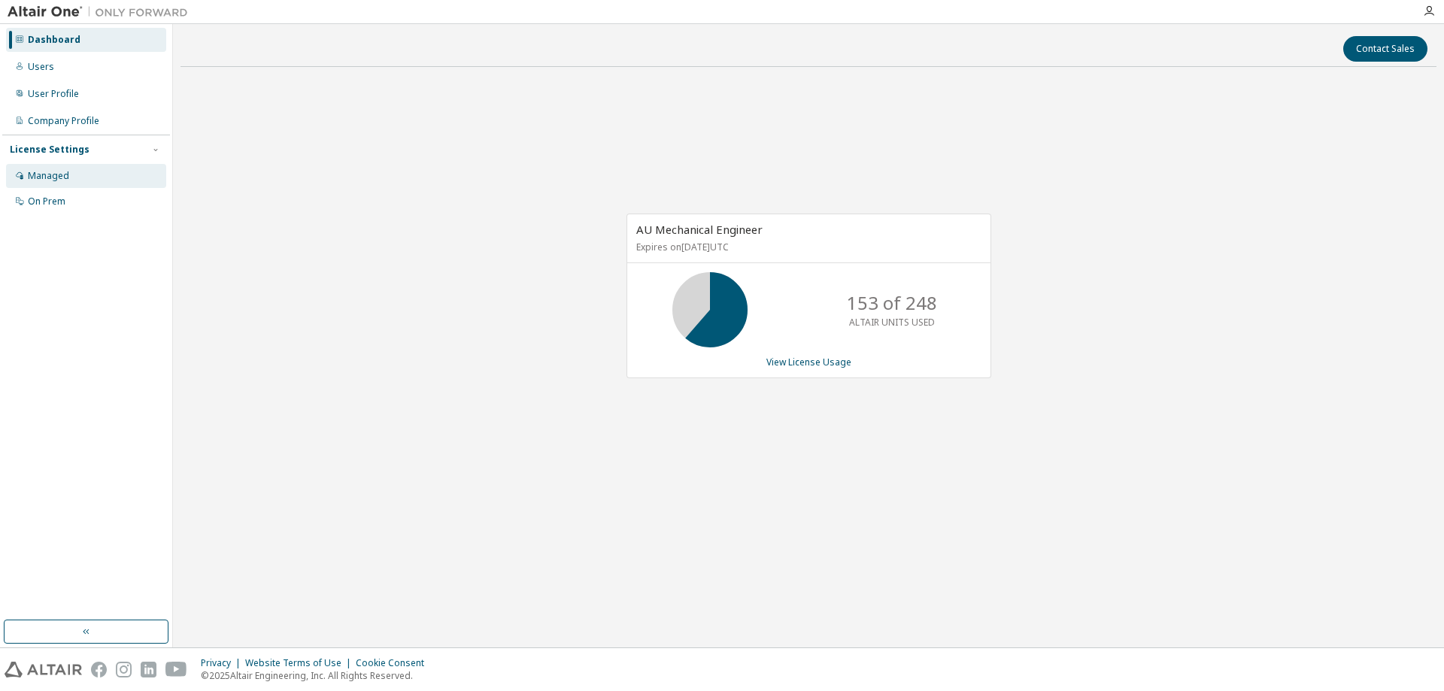
click at [59, 176] on div "Managed" at bounding box center [48, 176] width 41 height 12
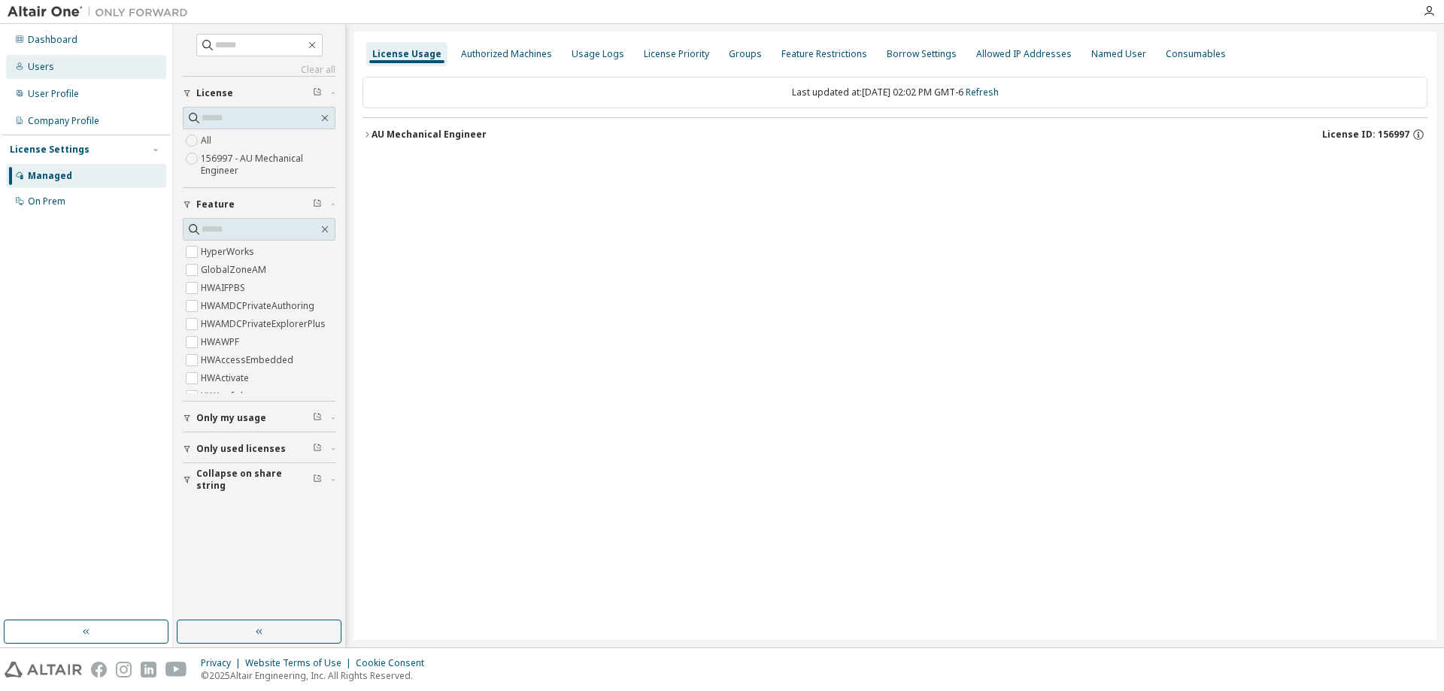
click at [35, 76] on div "Users" at bounding box center [86, 67] width 160 height 24
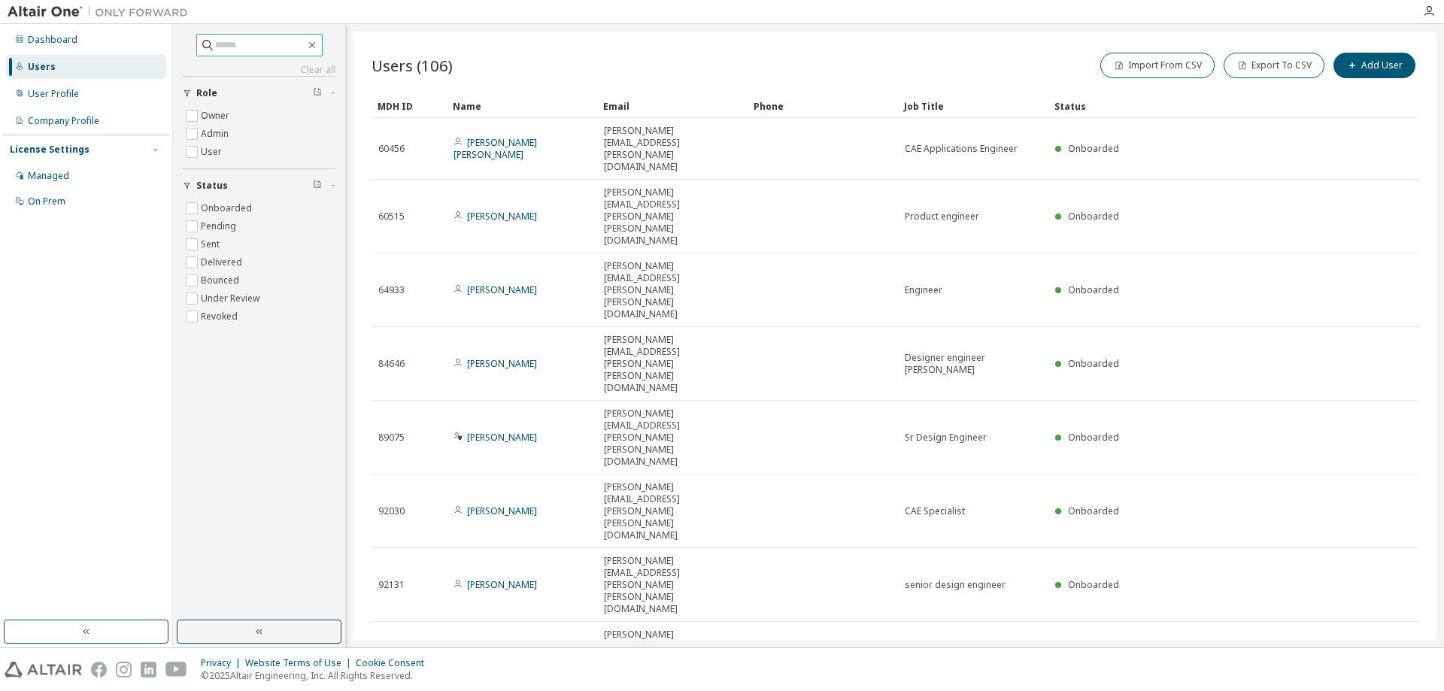
click at [246, 52] on input "text" at bounding box center [260, 45] width 90 height 15
type input "*******"
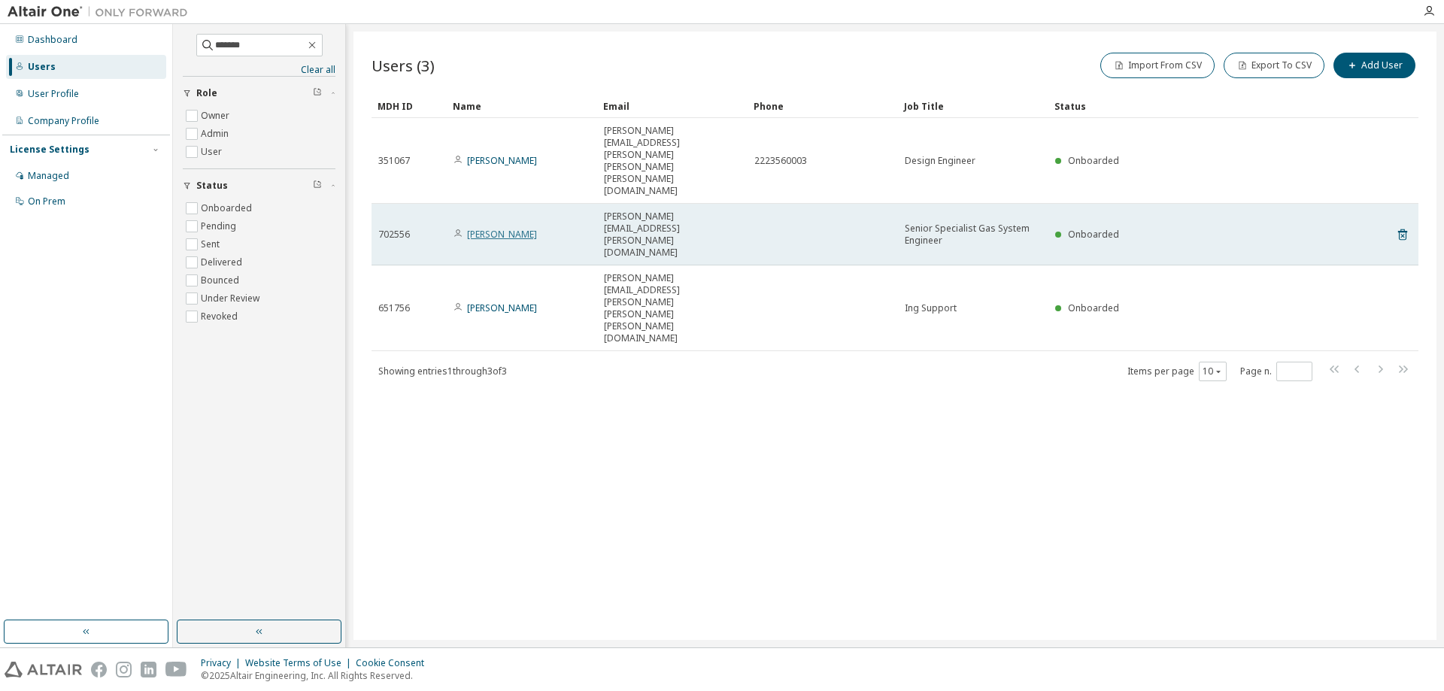
click at [510, 228] on link "Roberto Cabrera" at bounding box center [502, 234] width 70 height 13
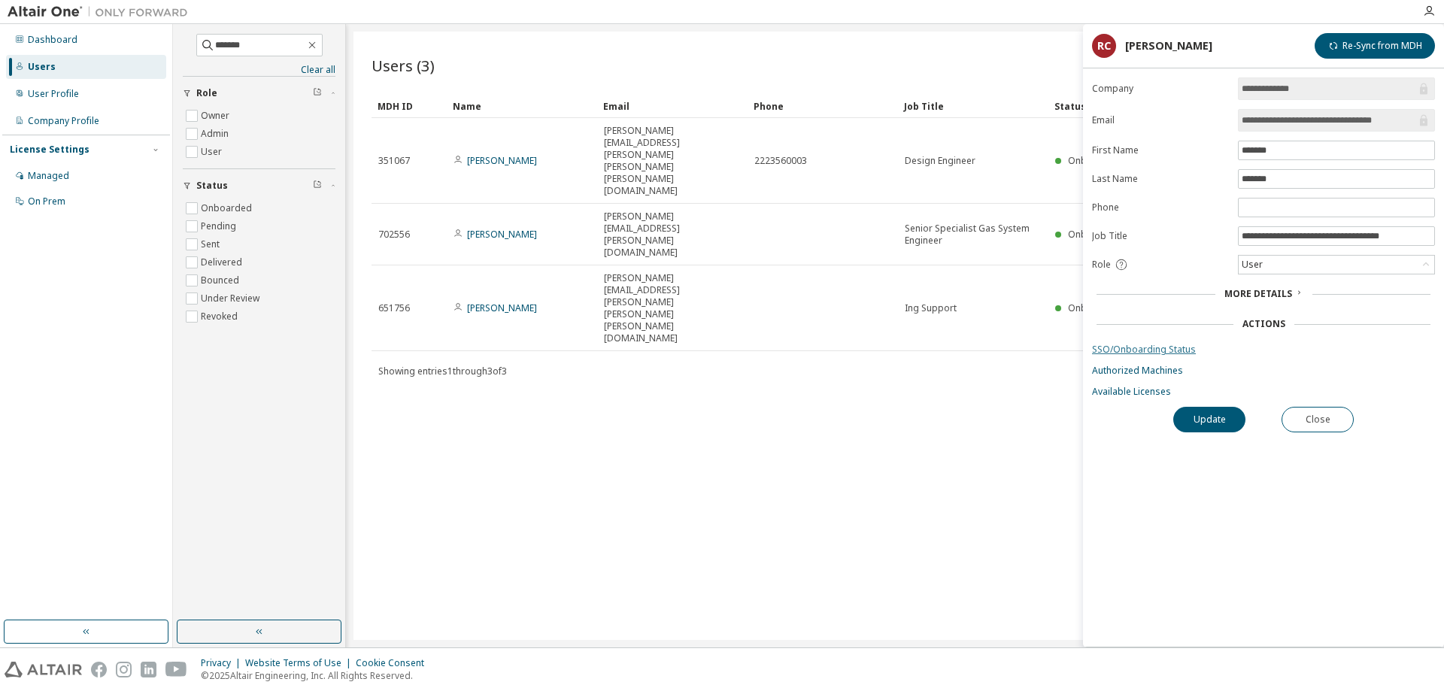
click at [1129, 352] on link "SSO/Onboarding Status" at bounding box center [1263, 350] width 343 height 12
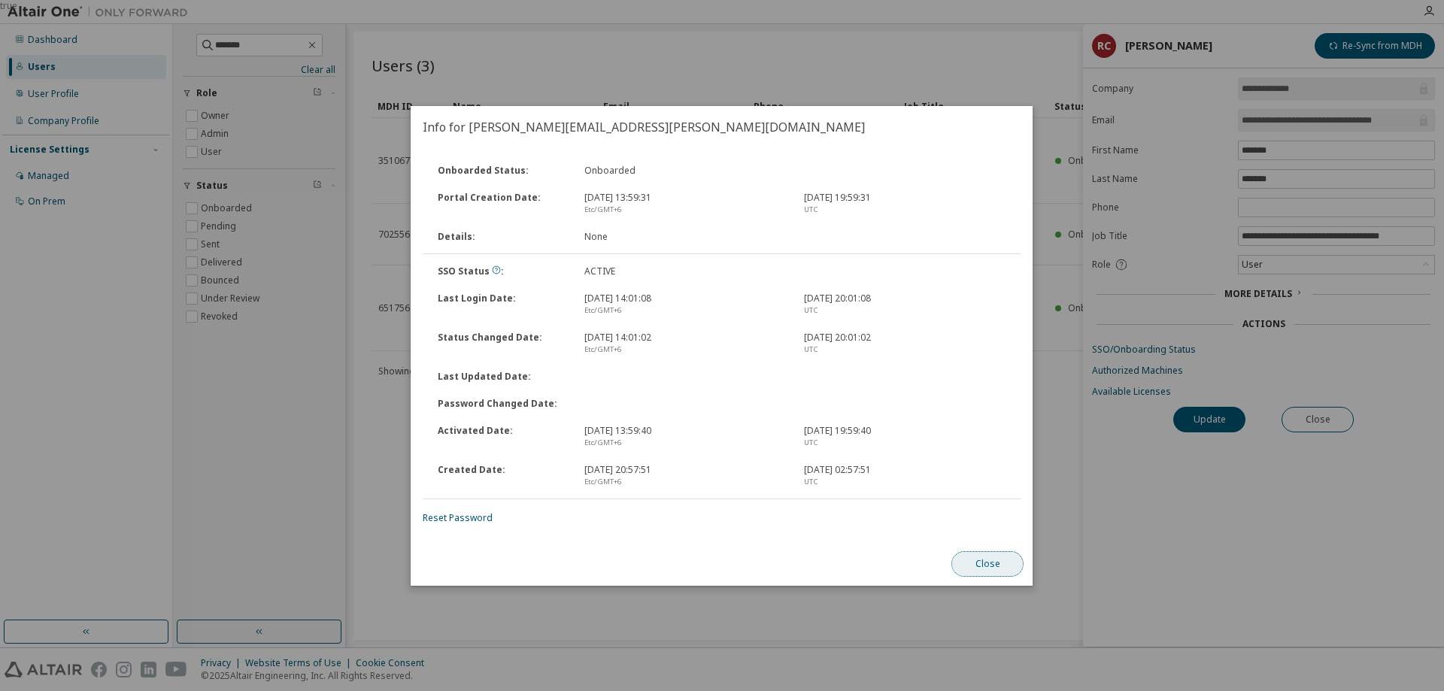
click at [1004, 563] on button "Close" at bounding box center [988, 564] width 72 height 26
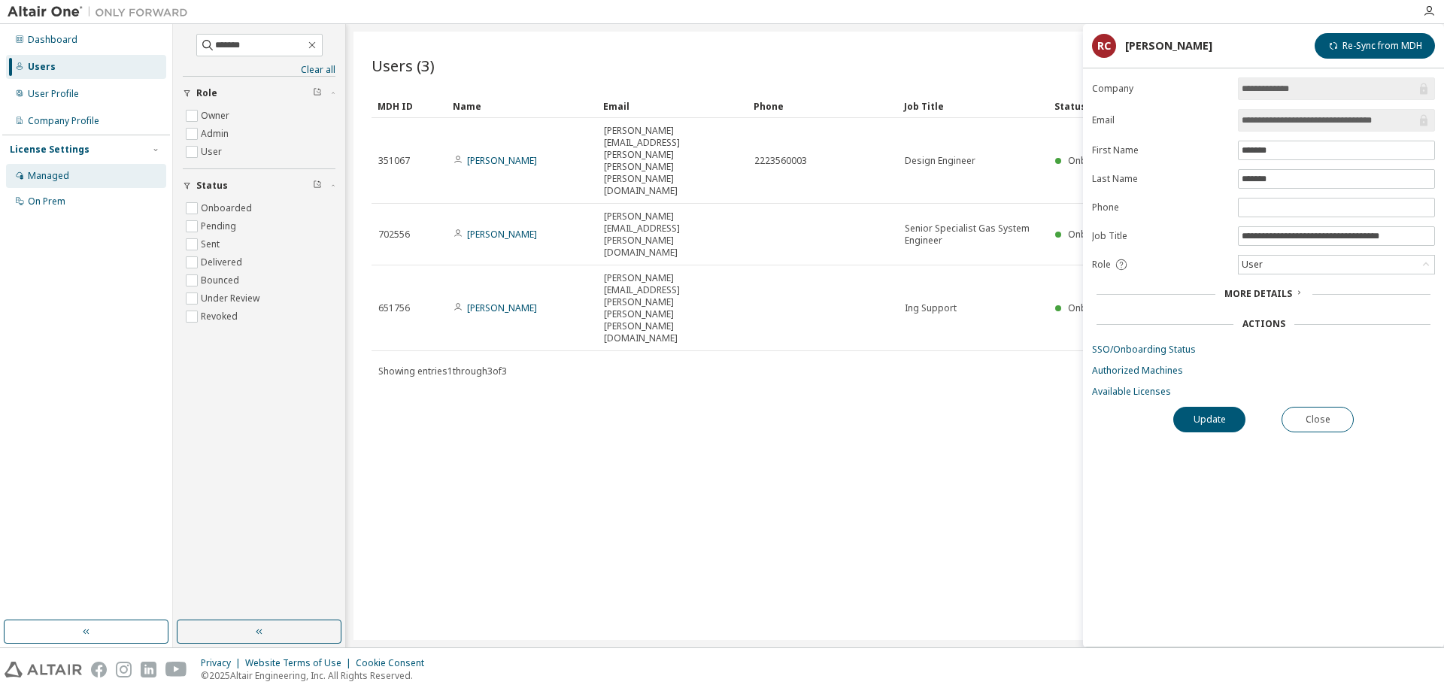
click at [57, 178] on div "Managed" at bounding box center [48, 176] width 41 height 12
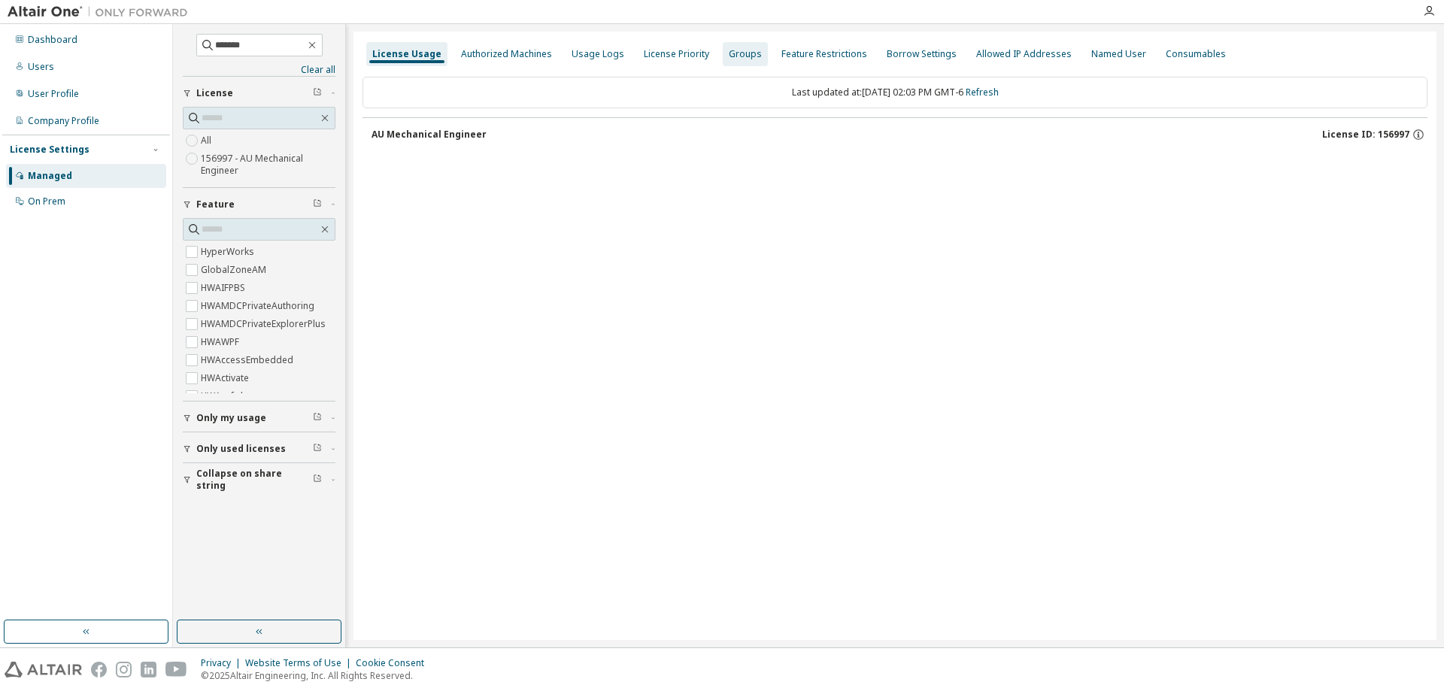
click at [742, 54] on div "Groups" at bounding box center [745, 54] width 33 height 12
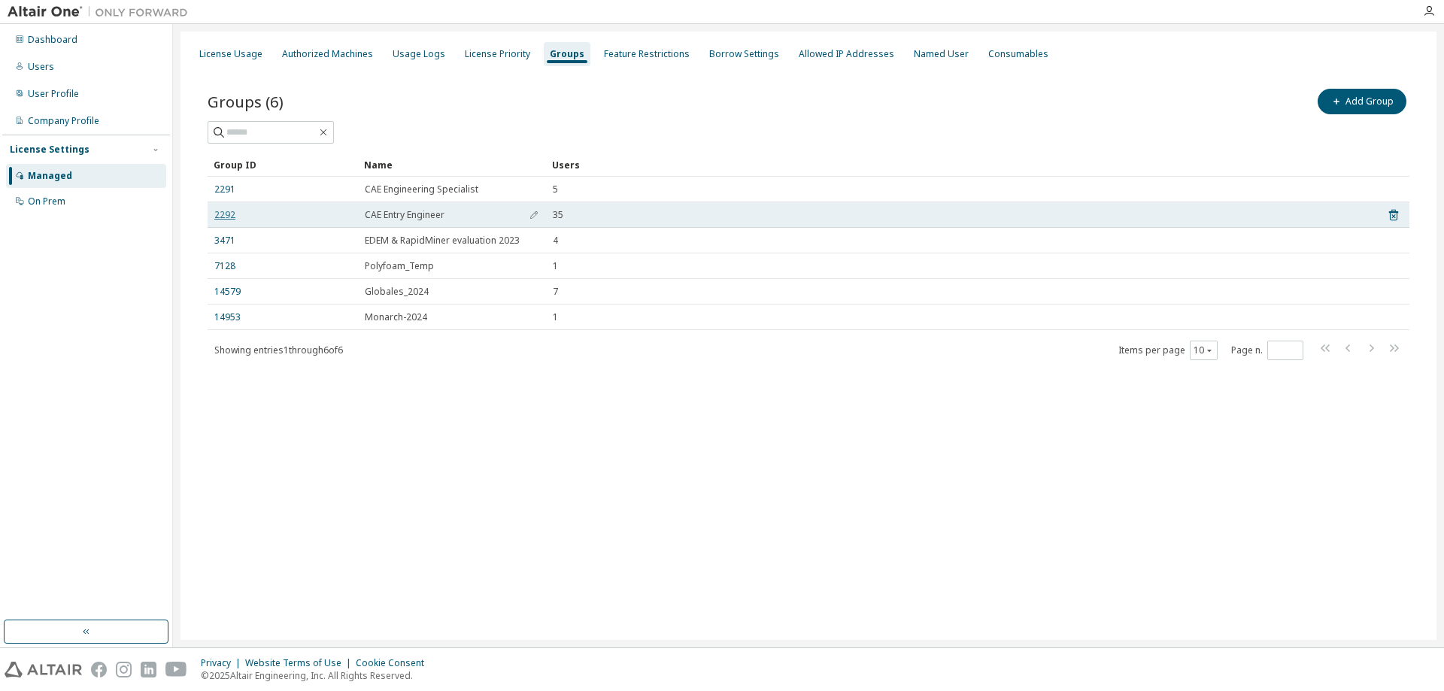
click at [223, 212] on link "2292" at bounding box center [224, 215] width 21 height 12
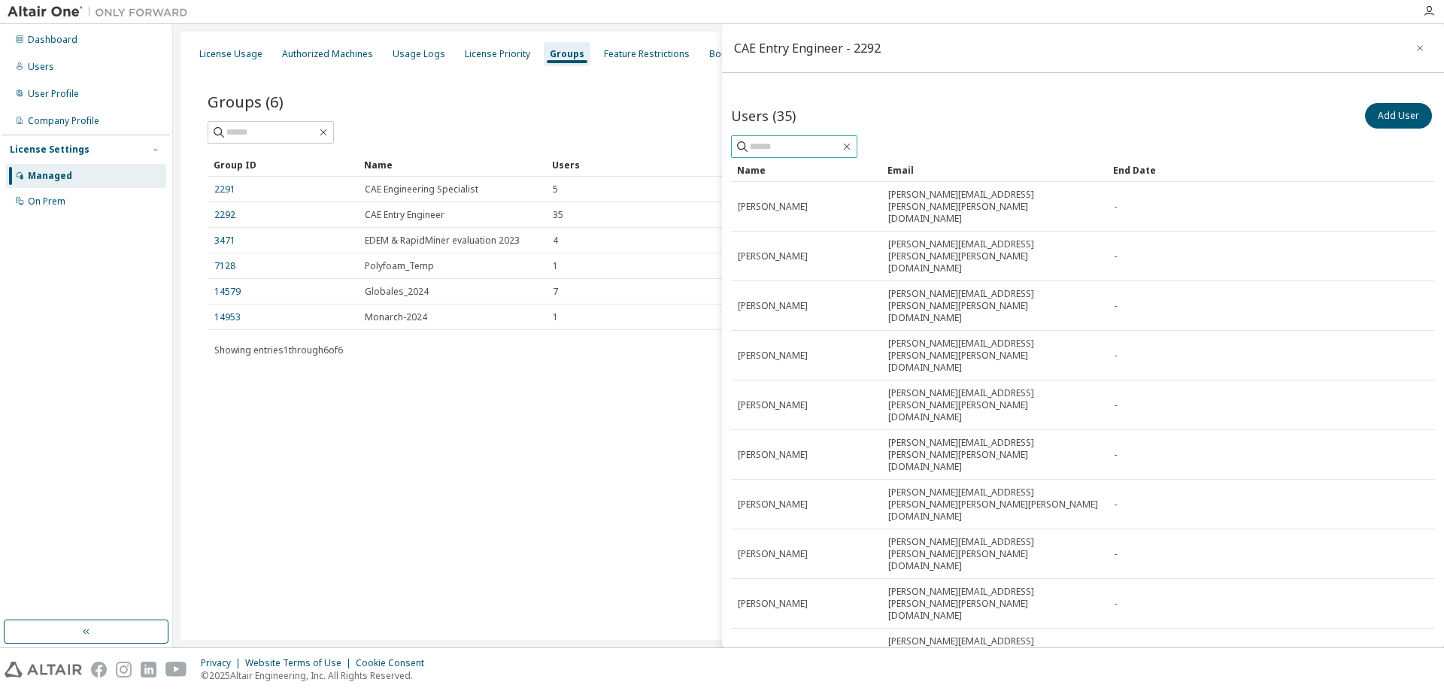
click at [778, 150] on input "text" at bounding box center [795, 146] width 90 height 15
click at [1378, 111] on button "Add User" at bounding box center [1398, 116] width 67 height 26
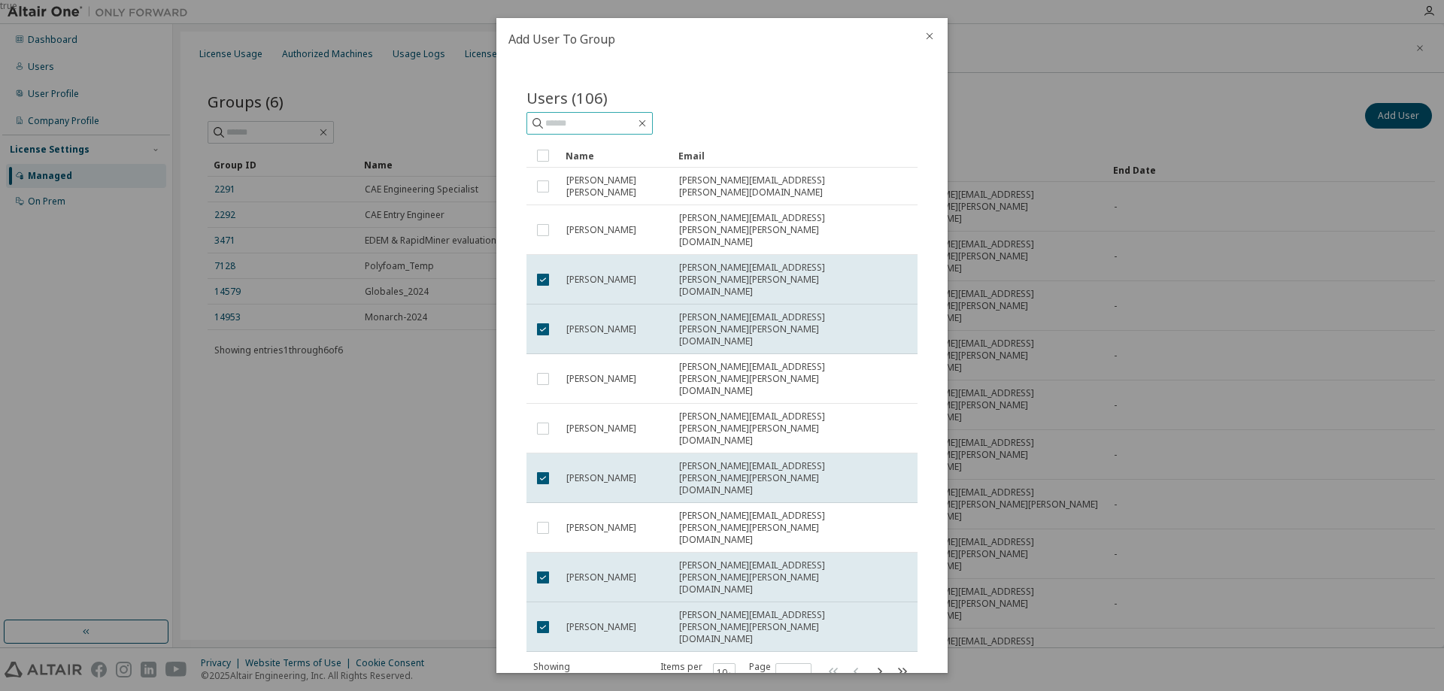
click at [587, 120] on input "text" at bounding box center [590, 123] width 90 height 15
type input "*******"
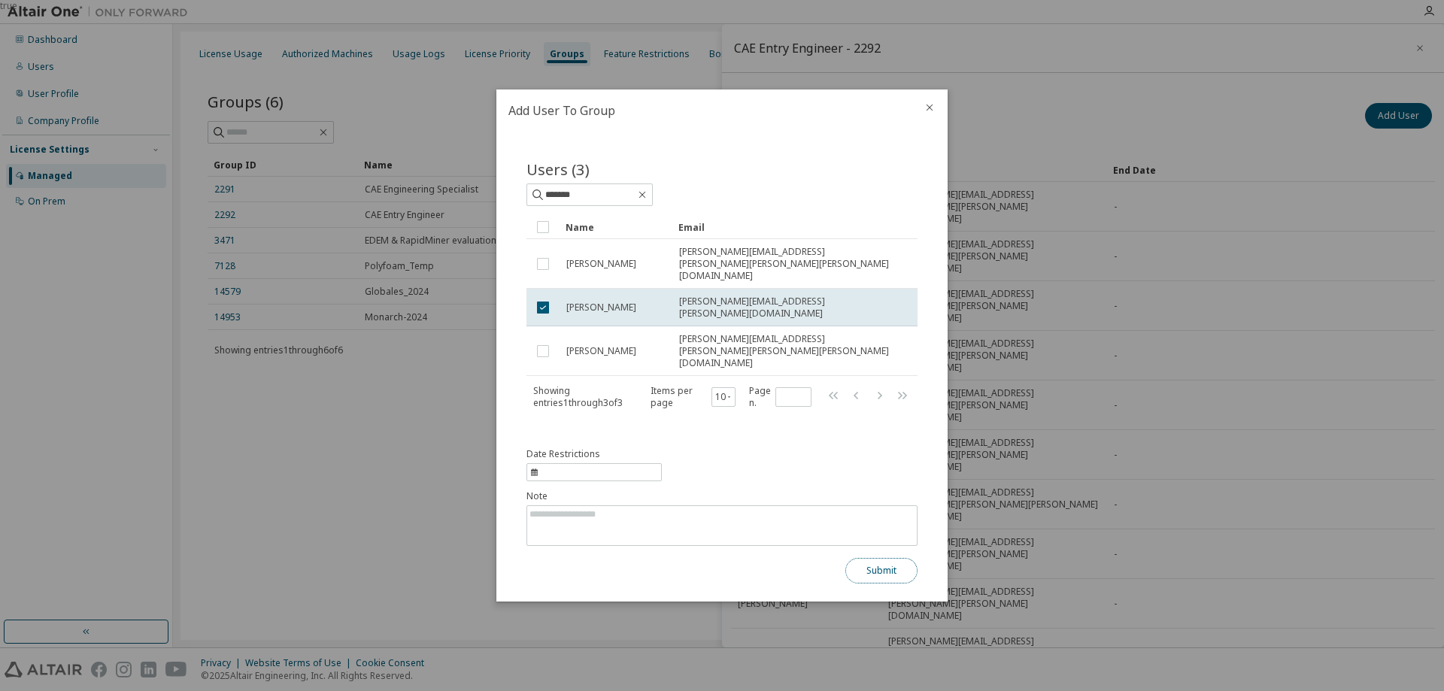
click at [896, 558] on button "Submit" at bounding box center [881, 571] width 72 height 26
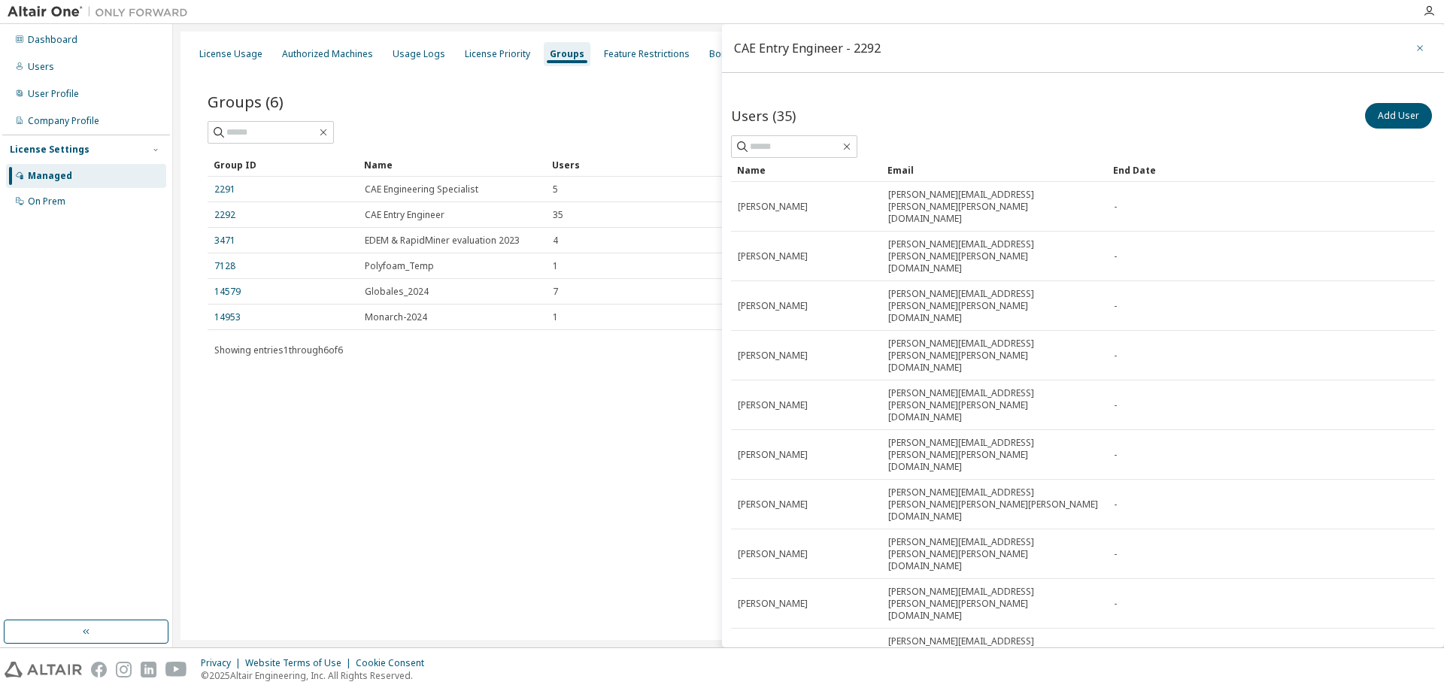
click at [1415, 47] on icon "button" at bounding box center [1420, 48] width 11 height 12
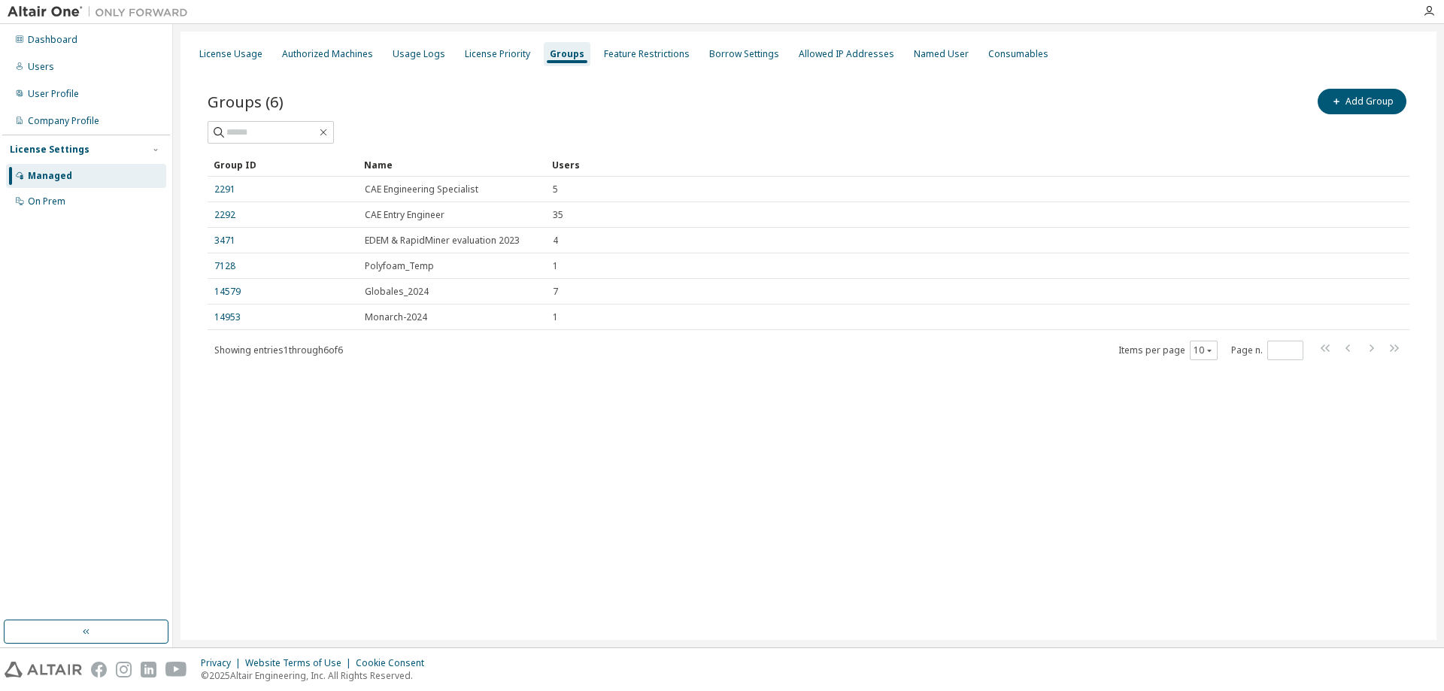
click at [666, 410] on div "License Usage Authorized Machines Usage Logs License Priority Groups Feature Re…" at bounding box center [809, 336] width 1256 height 608
